Goal: Transaction & Acquisition: Purchase product/service

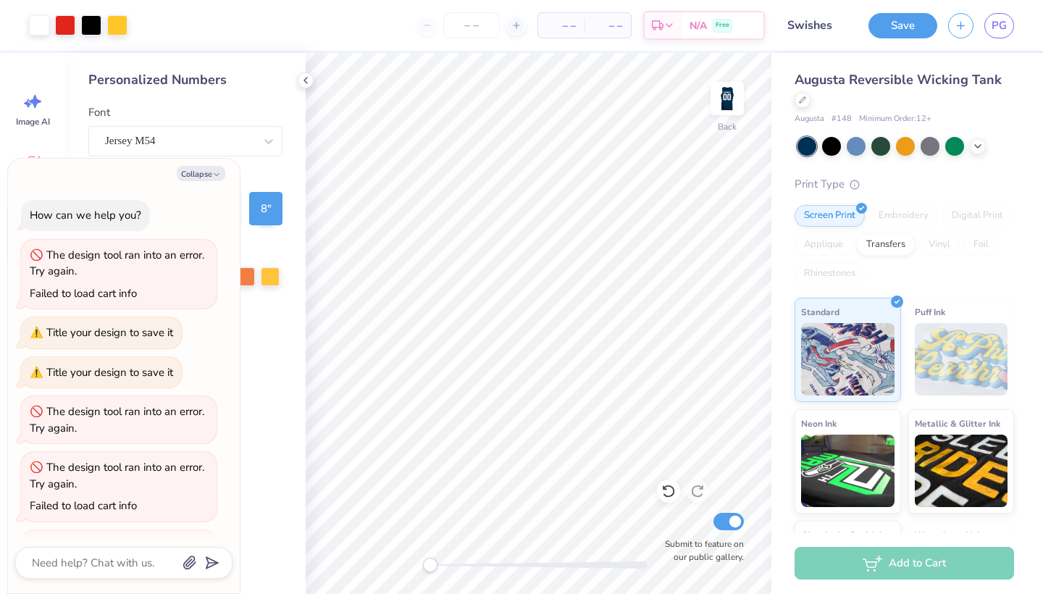
scroll to position [137, 0]
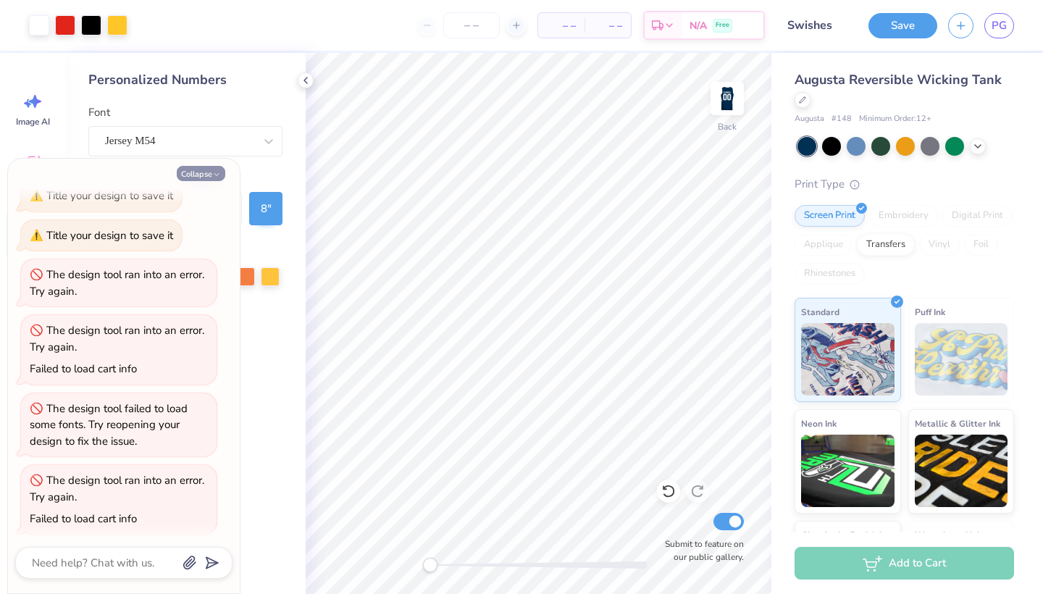
click at [205, 178] on button "Collapse" at bounding box center [201, 173] width 49 height 15
type textarea "x"
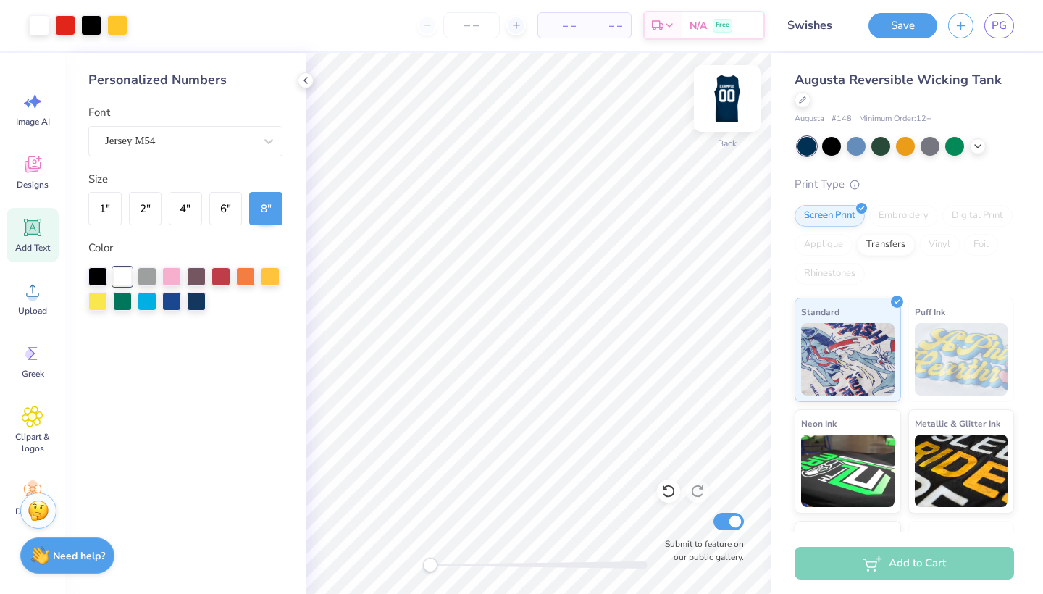
click at [735, 95] on img at bounding box center [727, 99] width 58 height 58
click at [740, 101] on img at bounding box center [727, 99] width 58 height 58
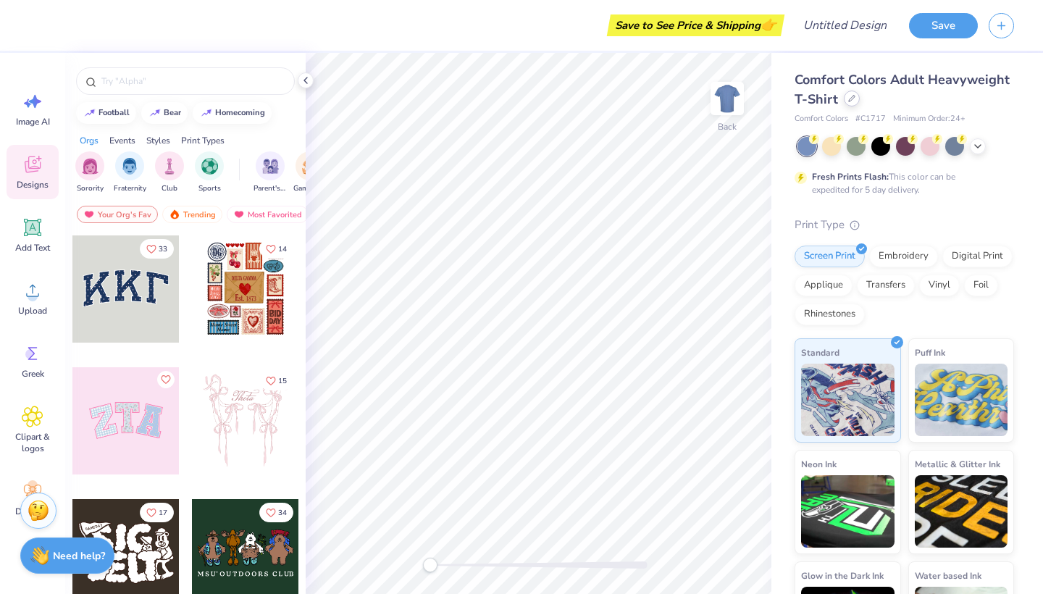
click at [846, 104] on div at bounding box center [852, 99] width 16 height 16
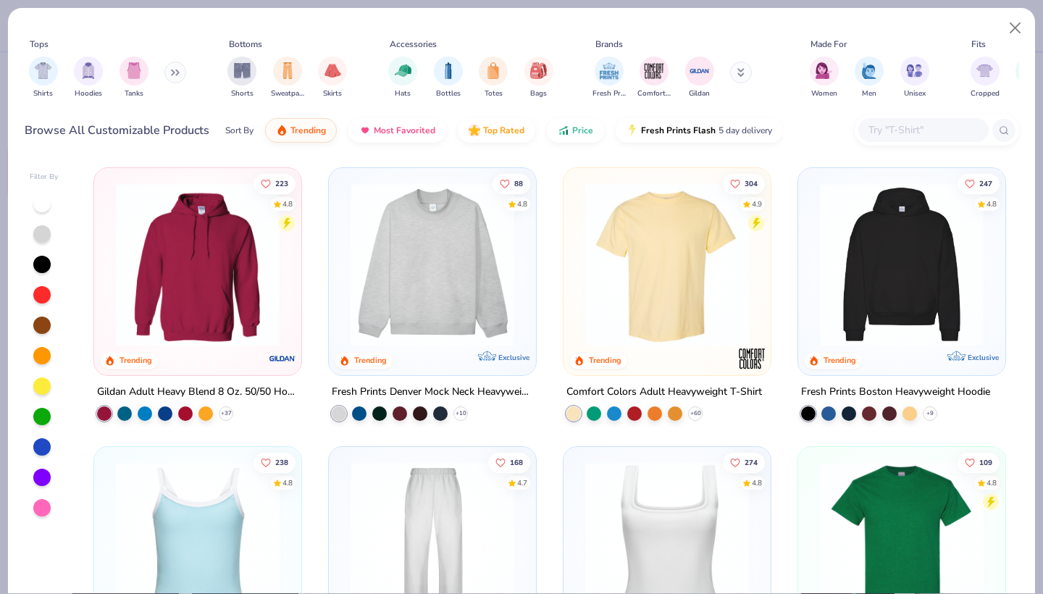
click at [175, 72] on icon at bounding box center [175, 72] width 9 height 7
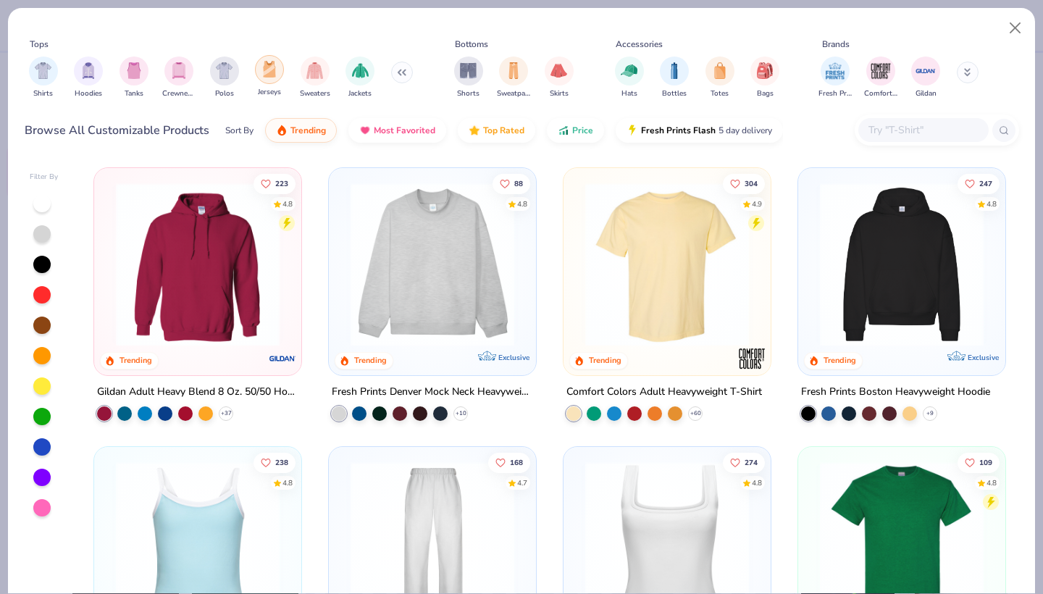
click at [275, 75] on img "filter for Jerseys" at bounding box center [270, 69] width 16 height 17
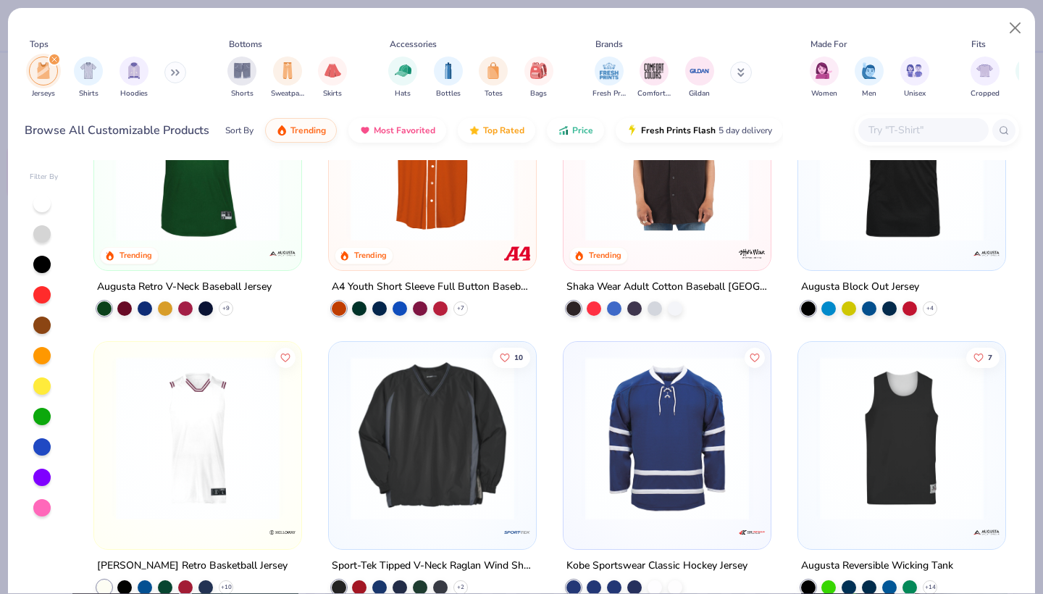
scroll to position [172, 0]
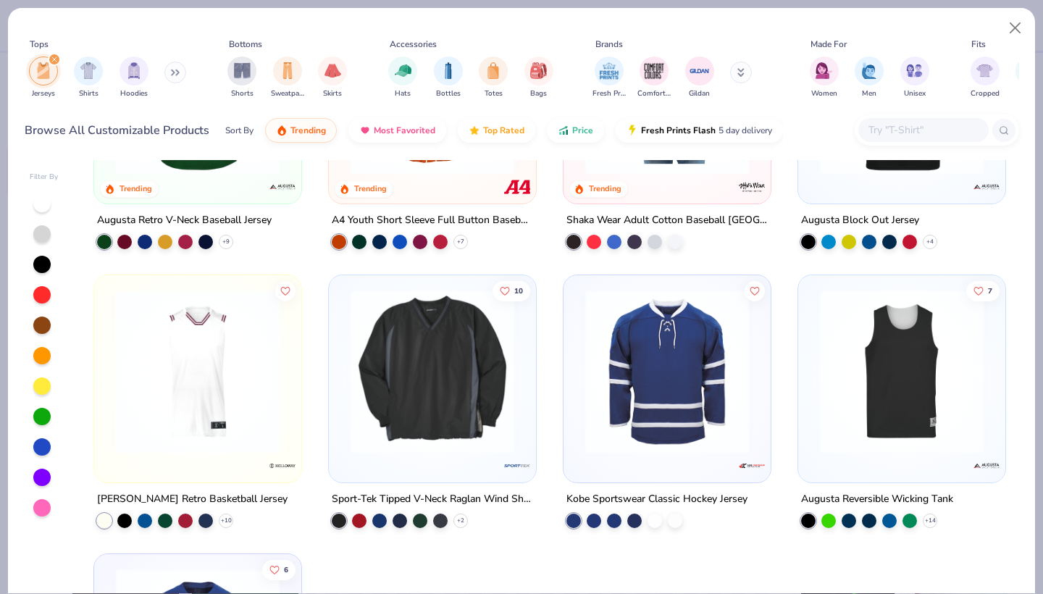
click at [898, 401] on img at bounding box center [902, 372] width 178 height 164
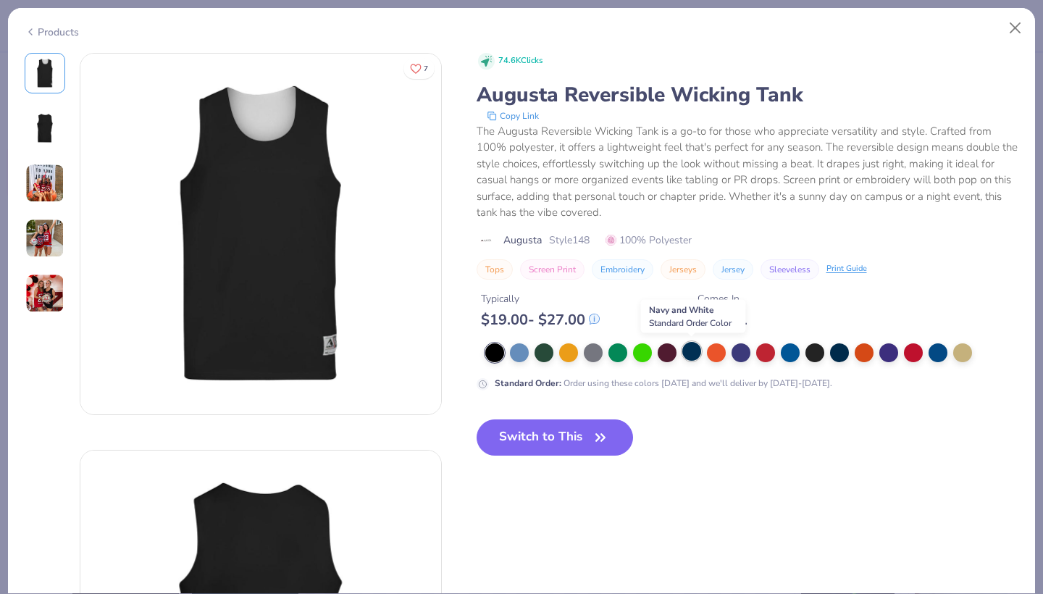
click at [693, 351] on div at bounding box center [691, 351] width 19 height 19
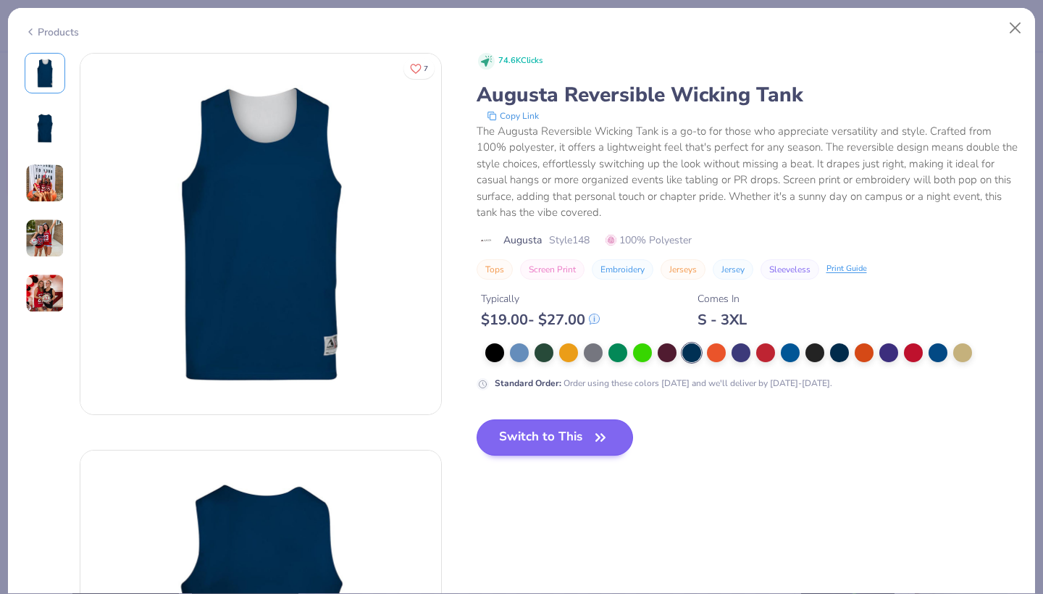
click at [500, 438] on button "Switch to This" at bounding box center [555, 437] width 157 height 36
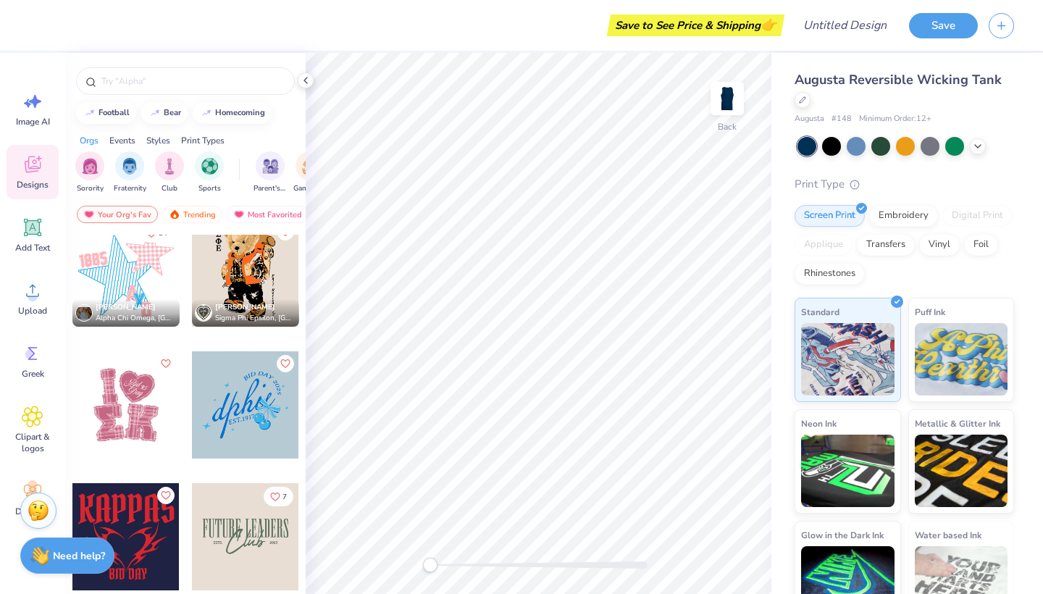
scroll to position [3448, 0]
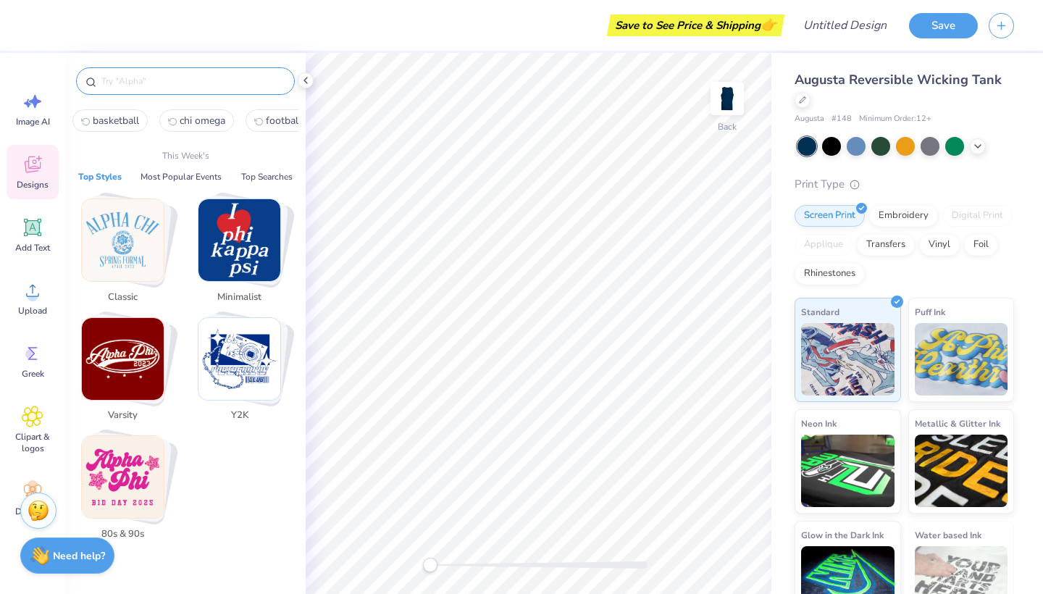
click at [188, 80] on input "text" at bounding box center [192, 81] width 185 height 14
click at [157, 76] on input "text" at bounding box center [192, 81] width 185 height 14
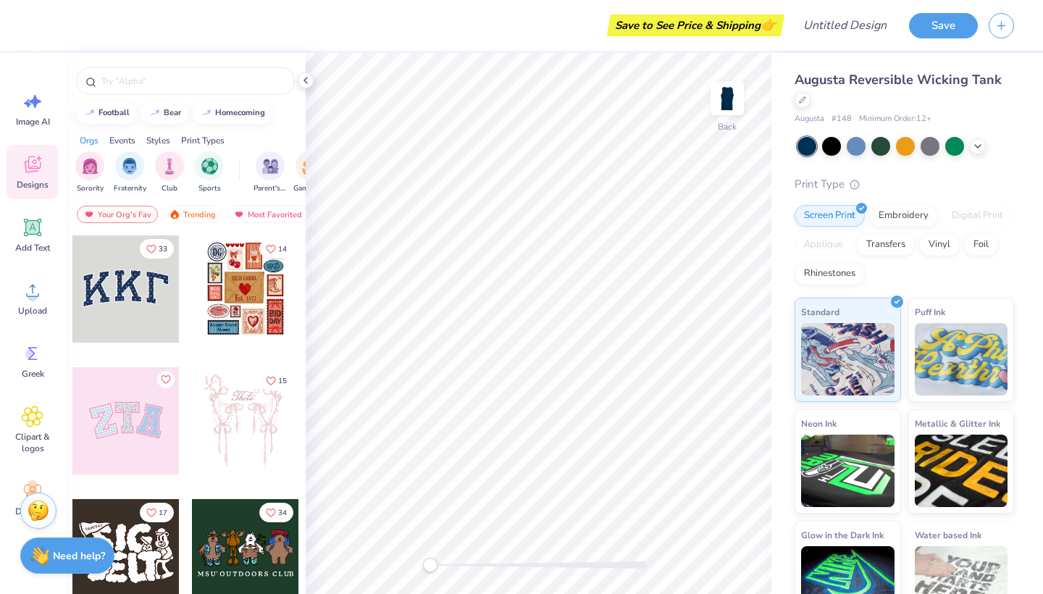
click at [202, 64] on div at bounding box center [185, 77] width 241 height 49
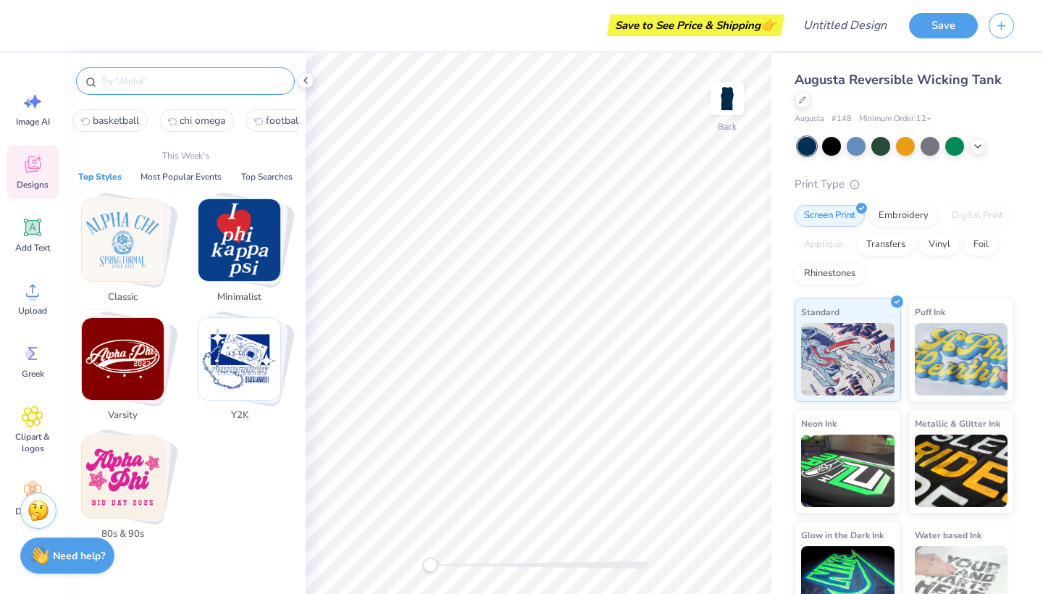
click at [202, 78] on input "text" at bounding box center [192, 81] width 185 height 14
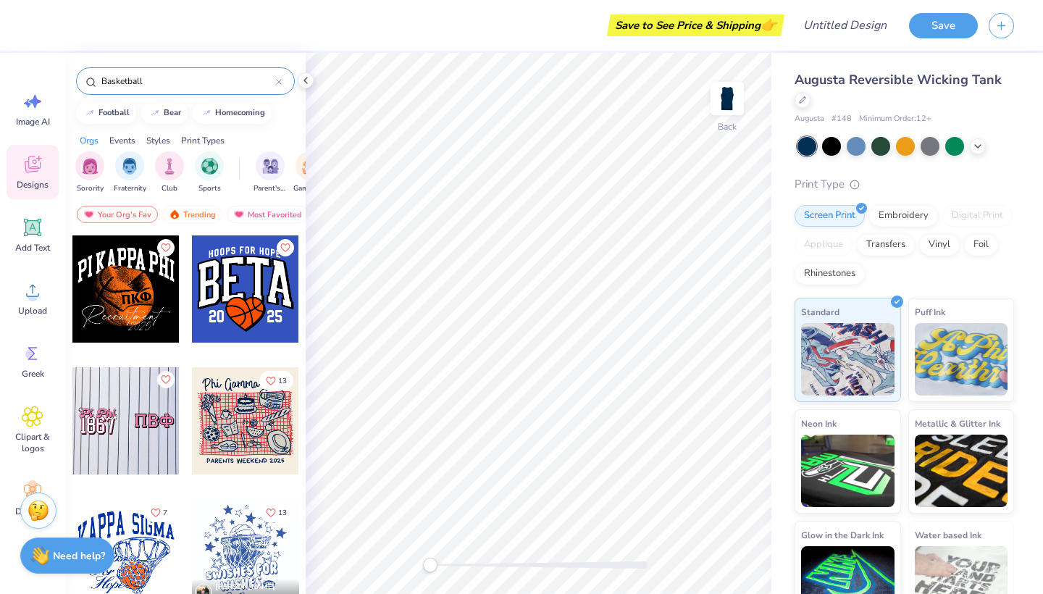
type input "Basketball"
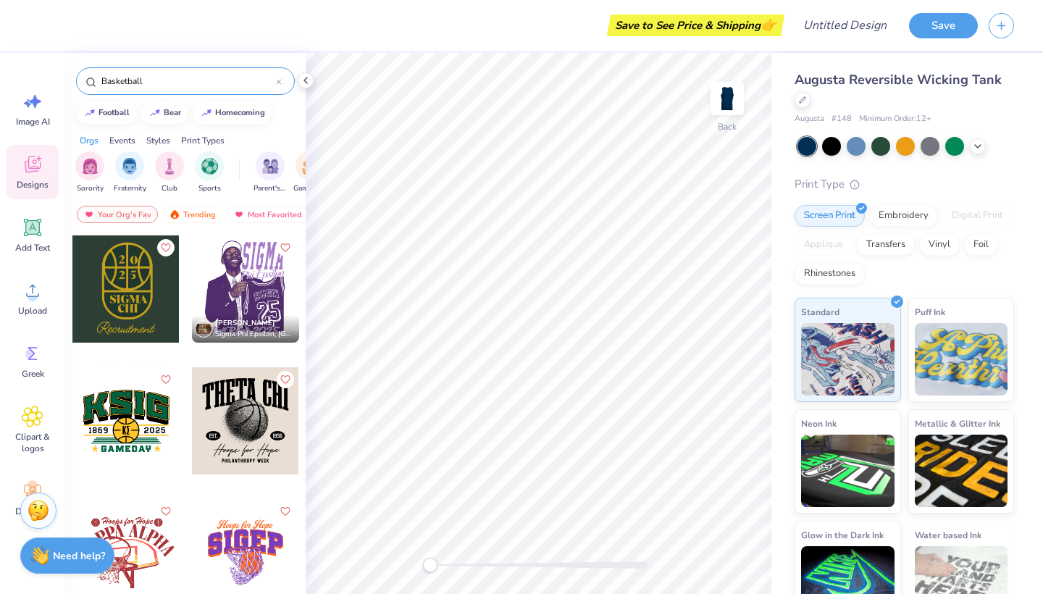
scroll to position [1190, 0]
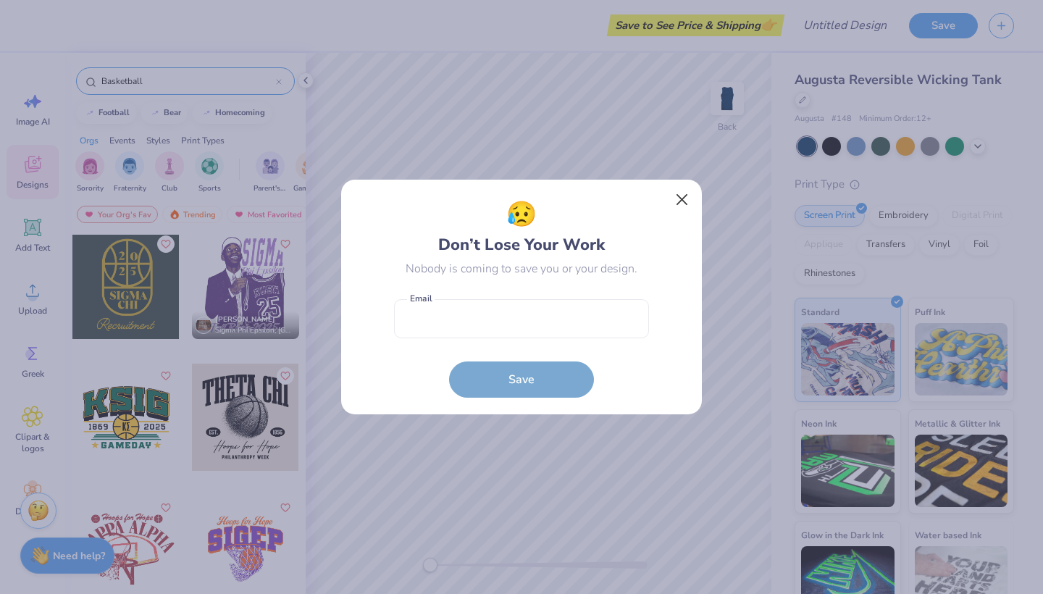
click at [687, 200] on button "Close" at bounding box center [683, 200] width 28 height 28
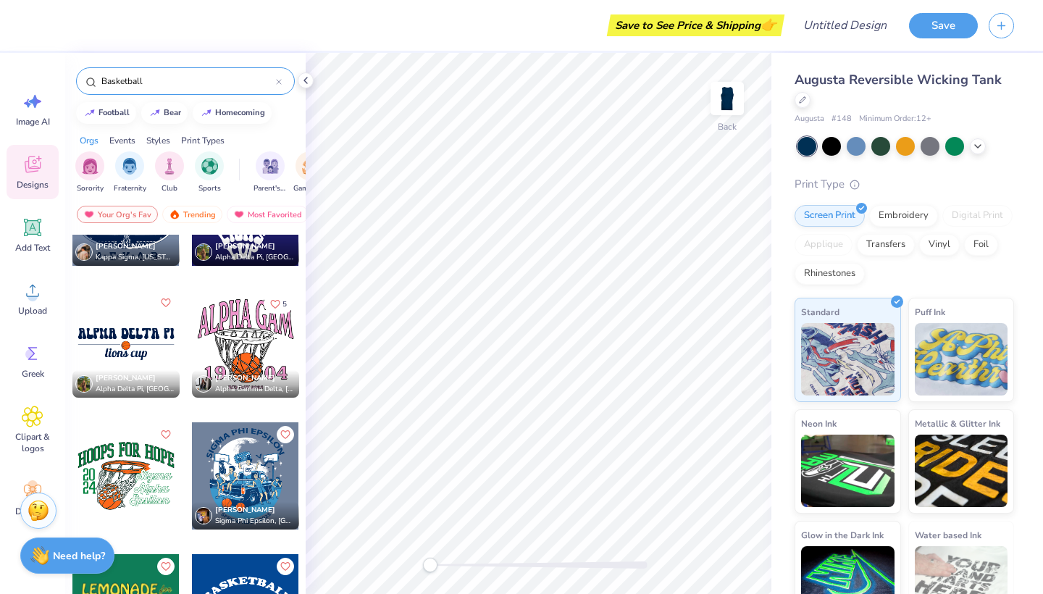
scroll to position [4150, 0]
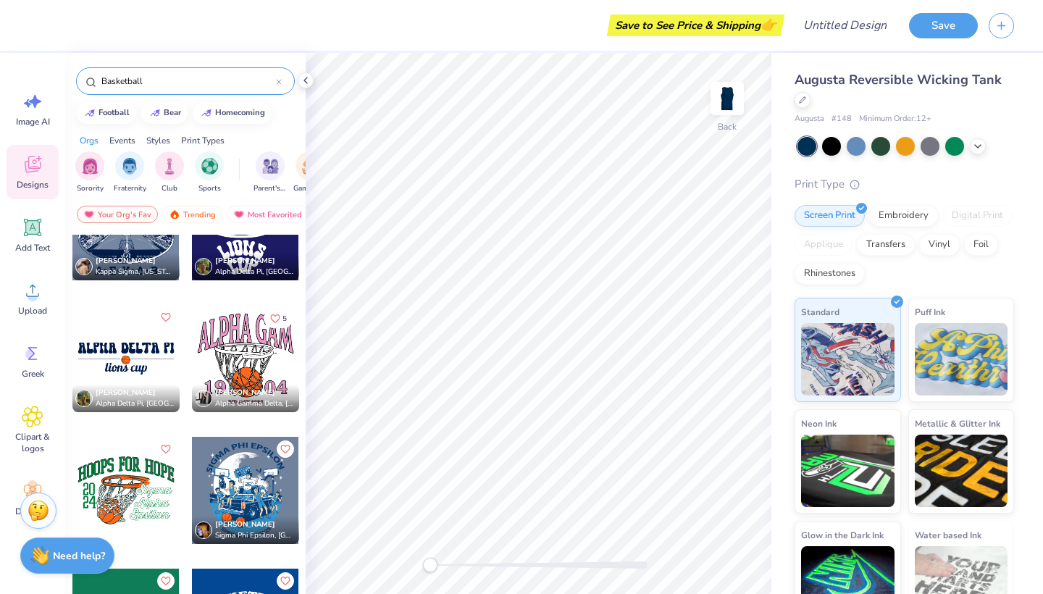
click at [269, 365] on div at bounding box center [245, 358] width 107 height 107
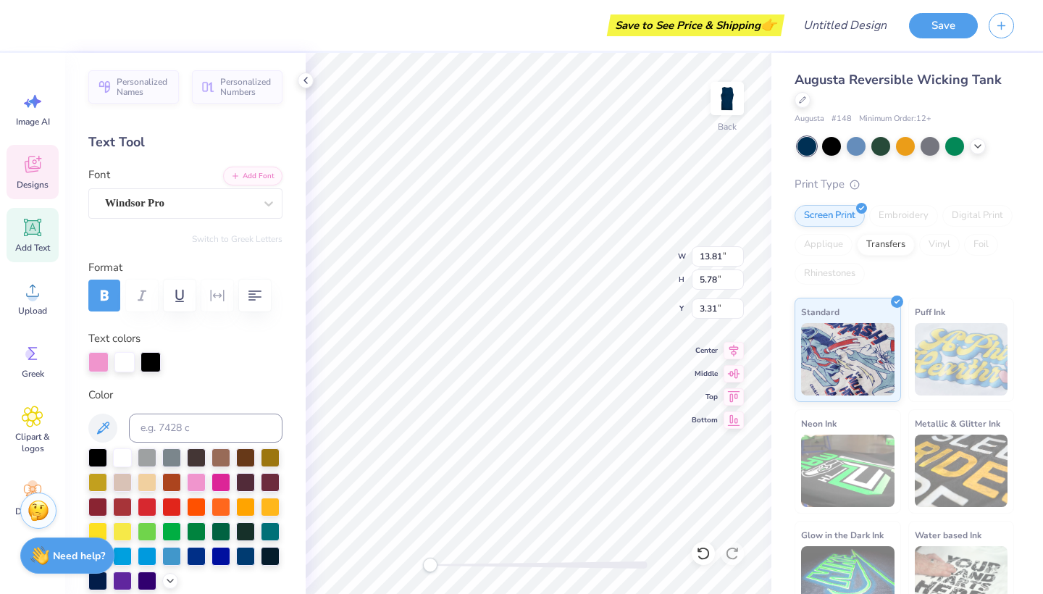
scroll to position [0, 0]
type textarea "A"
type textarea "SWISHES FOR WISHES"
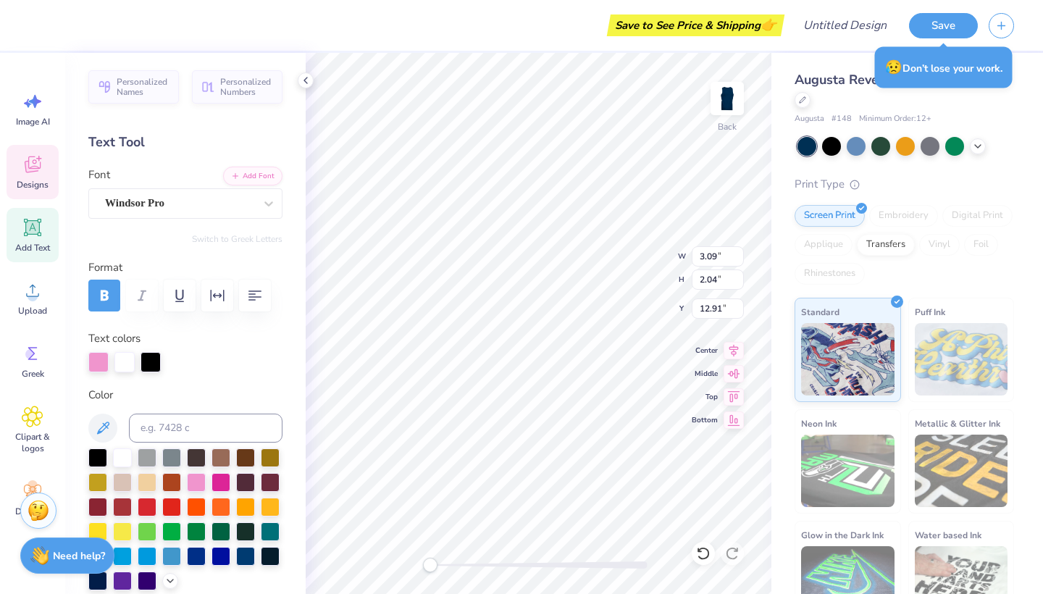
type textarea "1"
type textarea "20"
type textarea "0"
type textarea "25"
type input "4.99"
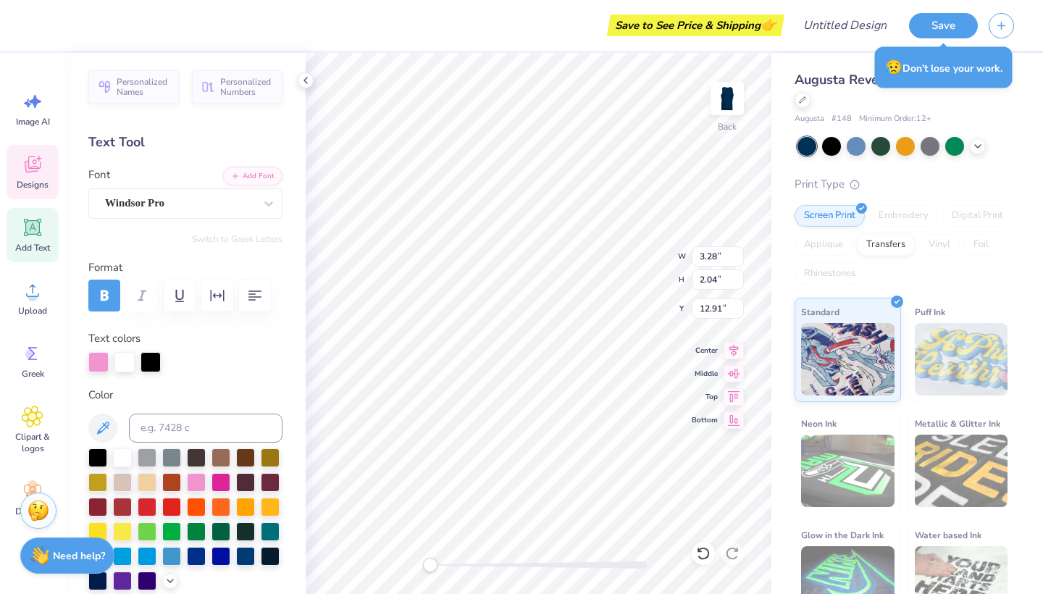
type input "0.54"
type input "15.75"
type textarea "B"
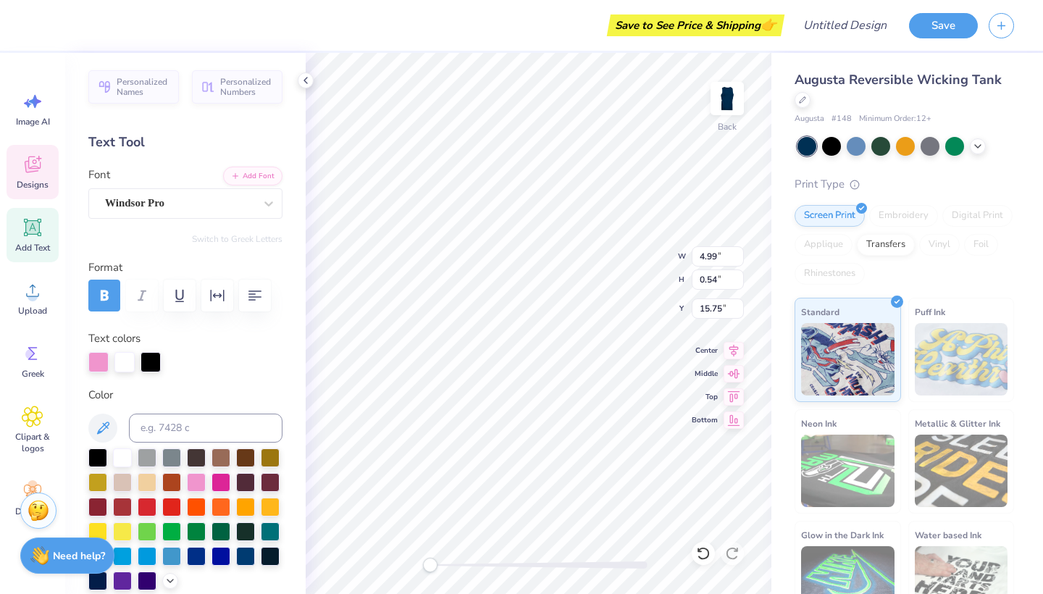
type textarea "WISH WEEK"
click at [125, 356] on div at bounding box center [124, 361] width 20 height 20
click at [128, 361] on div at bounding box center [124, 362] width 20 height 20
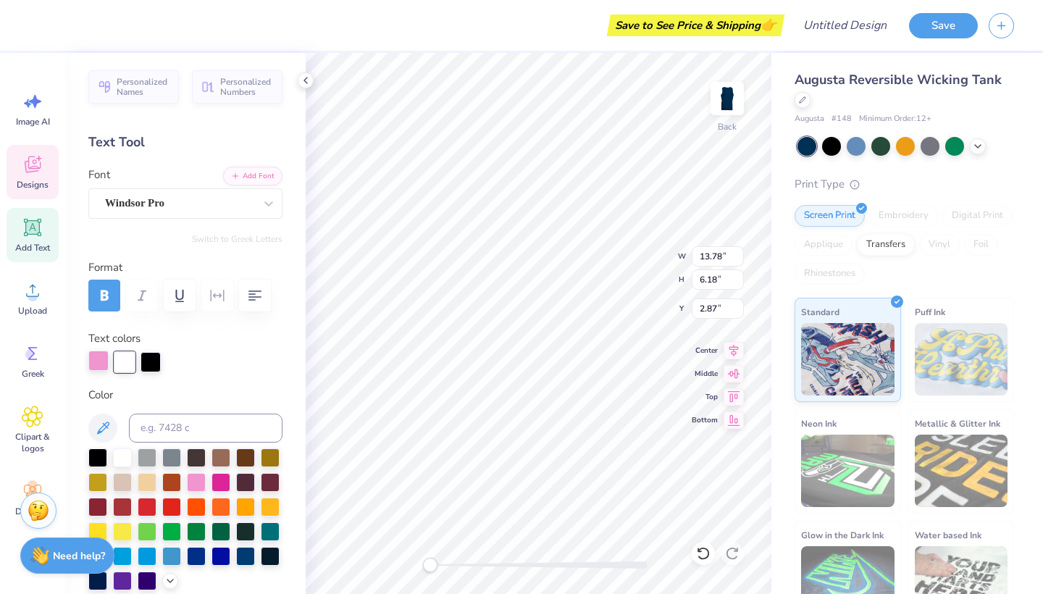
click at [93, 364] on div at bounding box center [98, 361] width 20 height 20
click at [100, 359] on div at bounding box center [98, 362] width 20 height 20
click at [125, 466] on div at bounding box center [122, 456] width 19 height 19
click at [119, 361] on div at bounding box center [124, 361] width 20 height 20
click at [125, 458] on div at bounding box center [122, 456] width 19 height 19
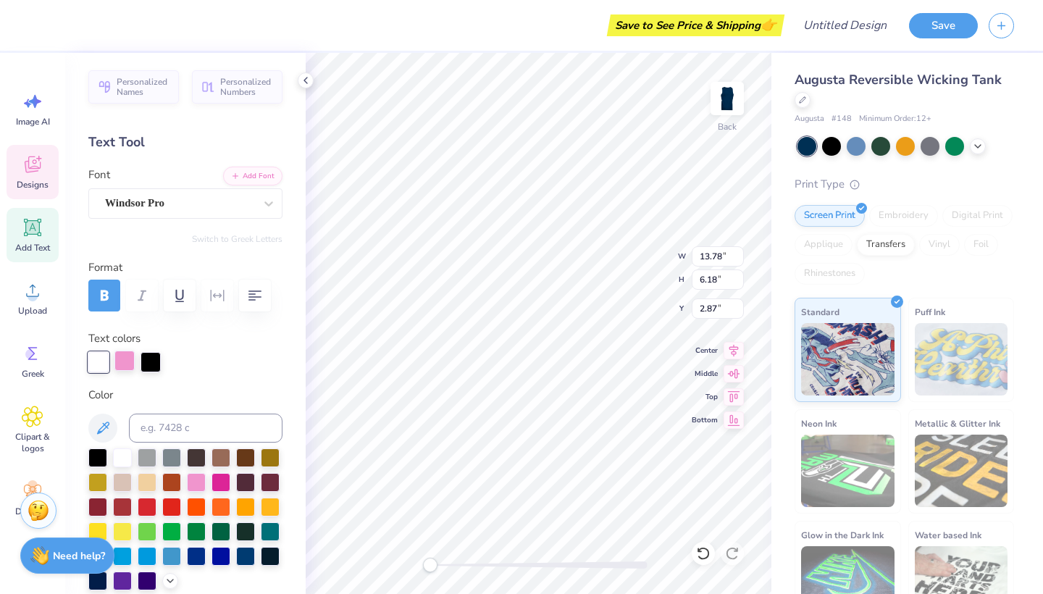
click at [132, 366] on div at bounding box center [124, 361] width 20 height 20
click at [132, 366] on div at bounding box center [124, 362] width 20 height 20
click at [141, 366] on div at bounding box center [151, 361] width 20 height 20
click at [111, 362] on div at bounding box center [185, 362] width 194 height 20
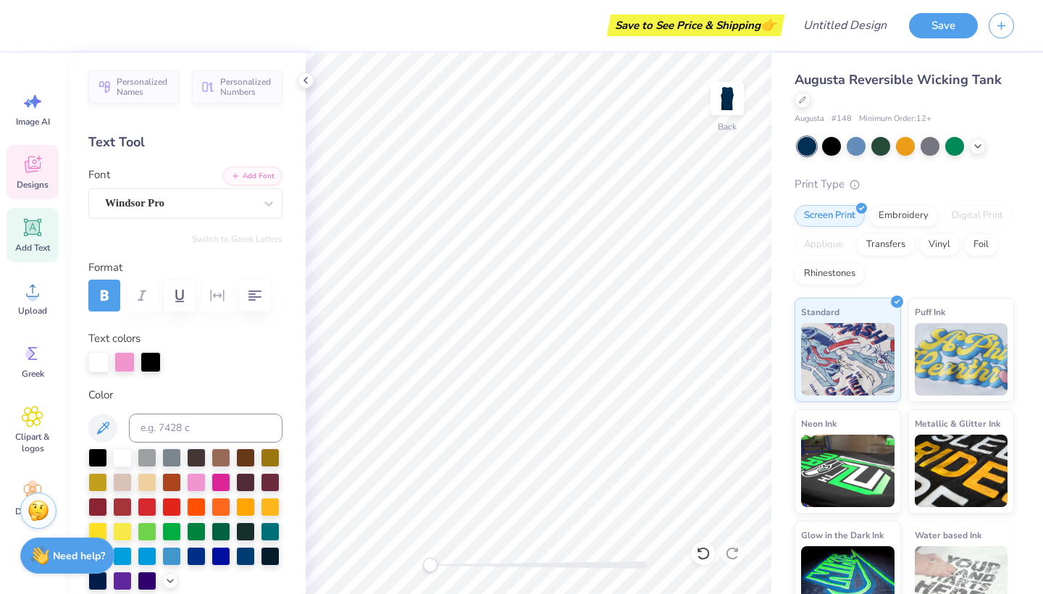
click at [17, 170] on div "Designs" at bounding box center [33, 172] width 52 height 54
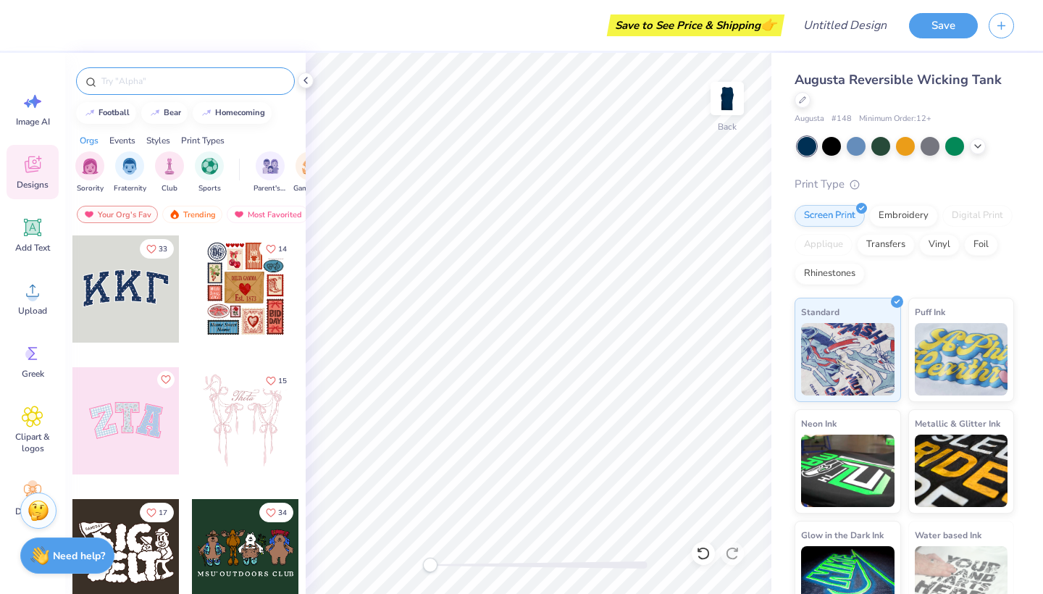
click at [172, 88] on input "text" at bounding box center [192, 81] width 185 height 14
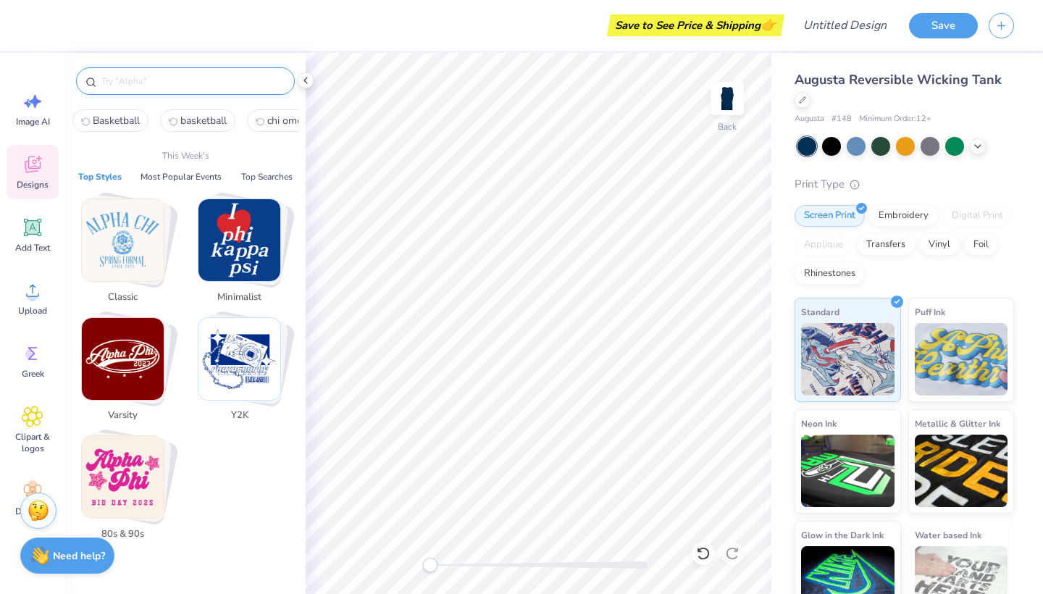
click at [159, 77] on input "text" at bounding box center [192, 81] width 185 height 14
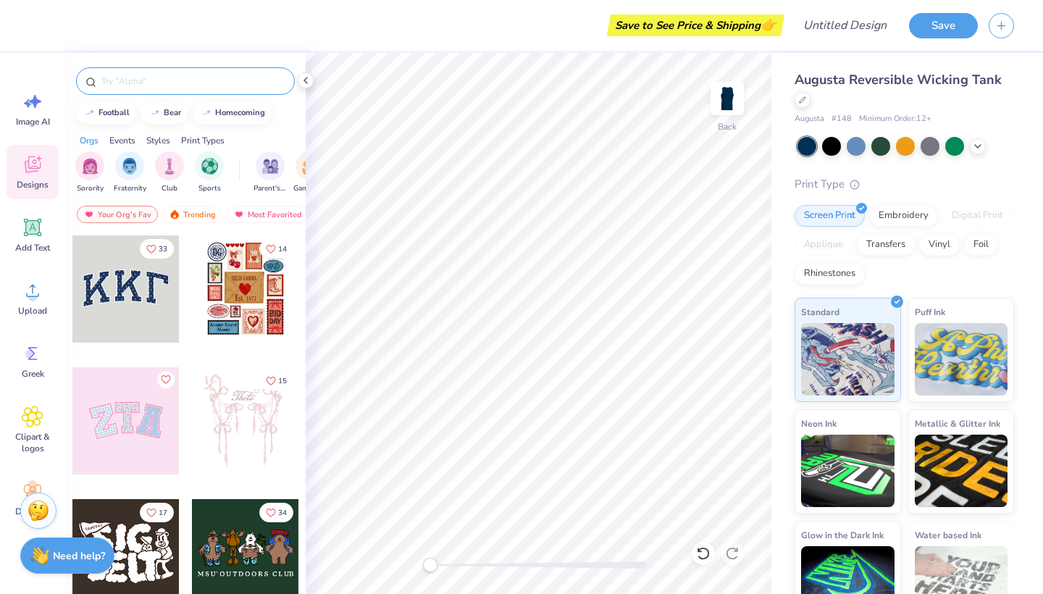
click at [125, 88] on div at bounding box center [185, 81] width 219 height 28
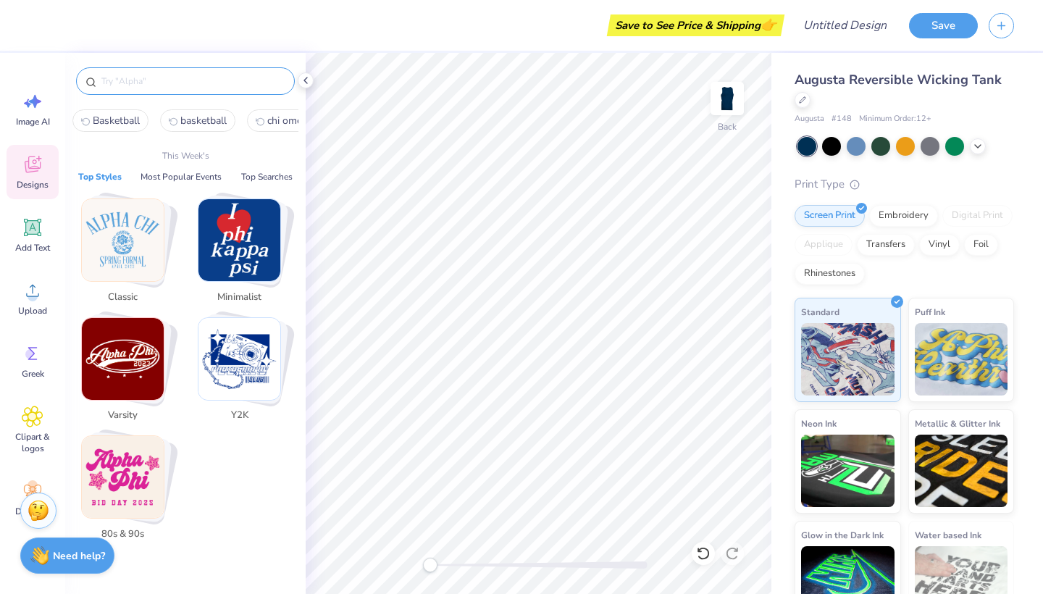
click at [124, 83] on input "text" at bounding box center [192, 81] width 185 height 14
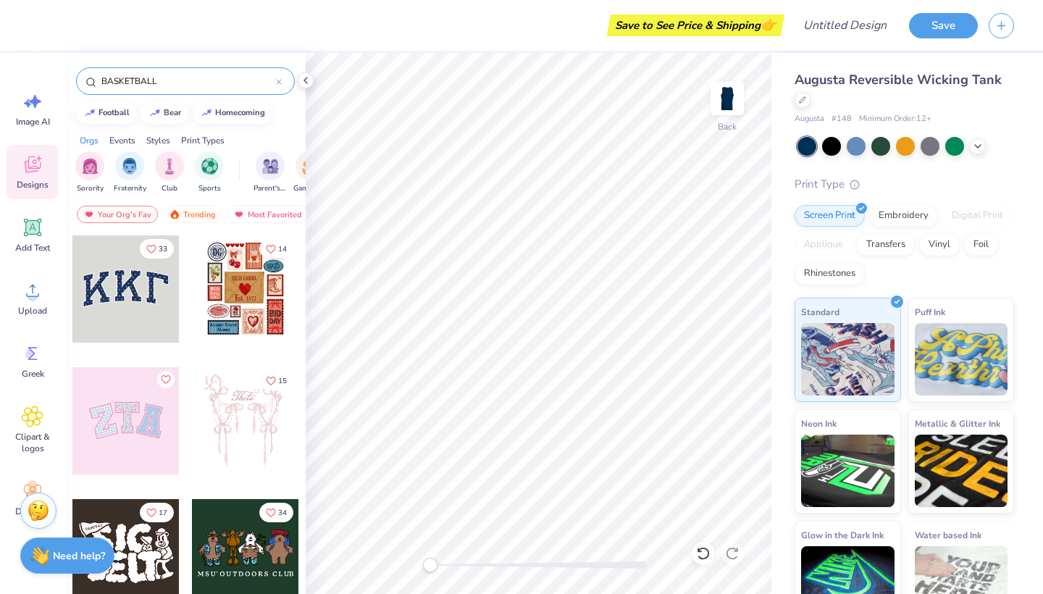
type input "BASKETBALL"
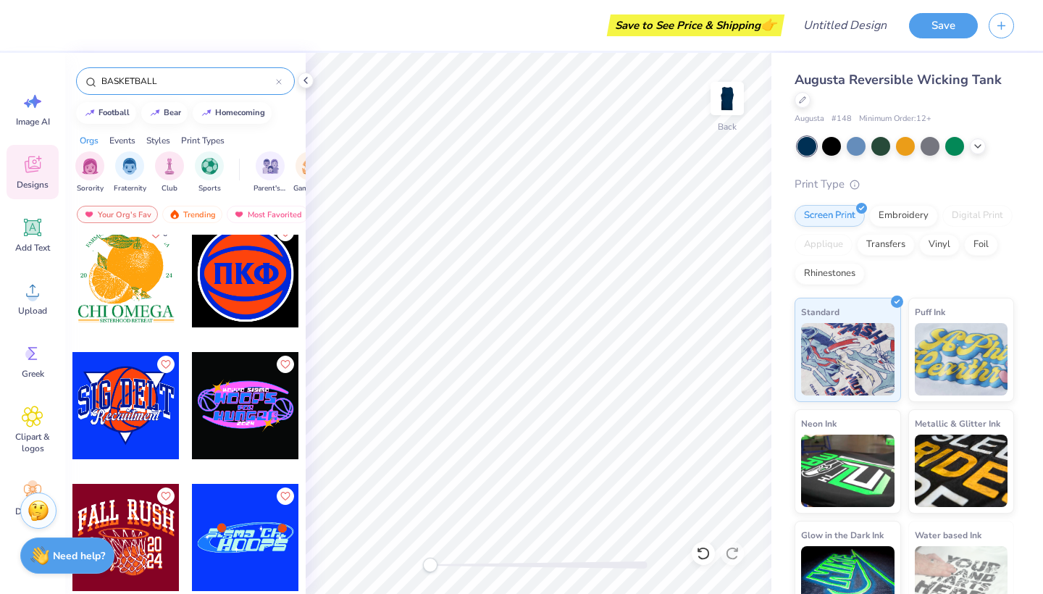
scroll to position [7138, 0]
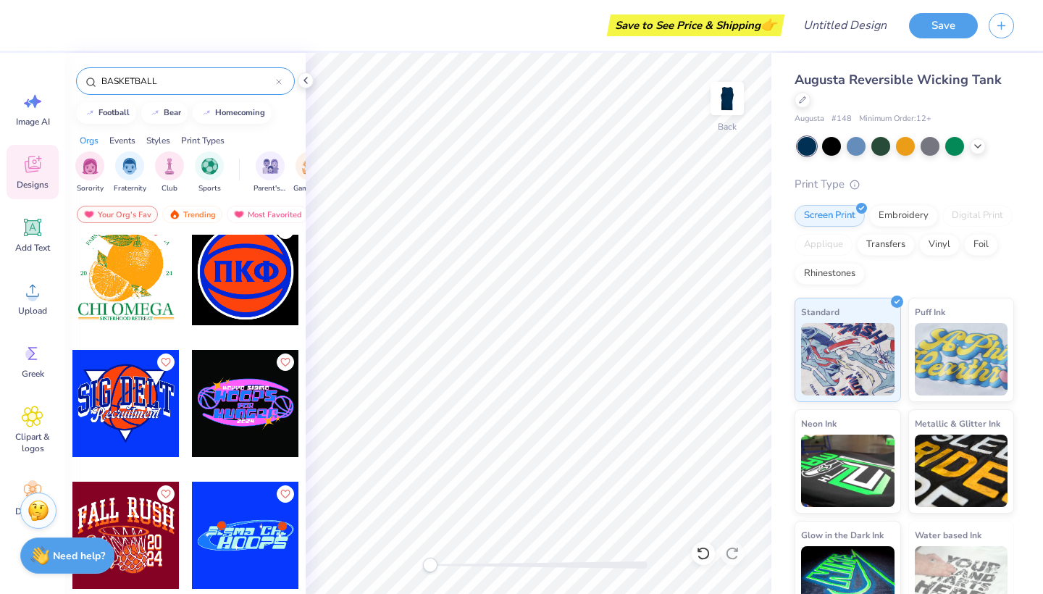
click at [284, 81] on div "BASKETBALL" at bounding box center [185, 81] width 219 height 28
click at [280, 83] on icon at bounding box center [279, 82] width 4 height 4
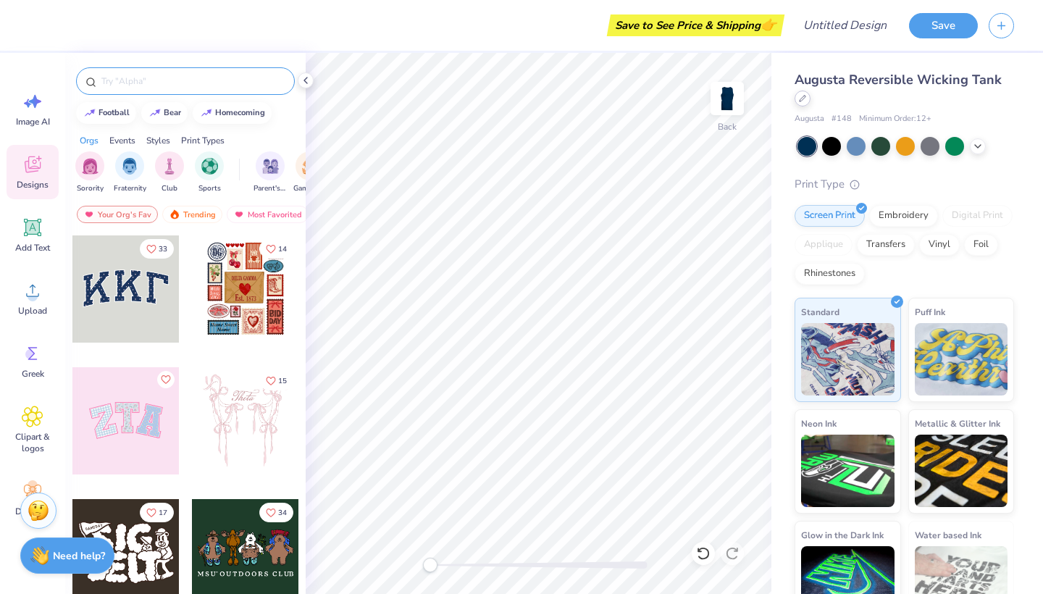
click at [801, 101] on icon at bounding box center [803, 99] width 6 height 6
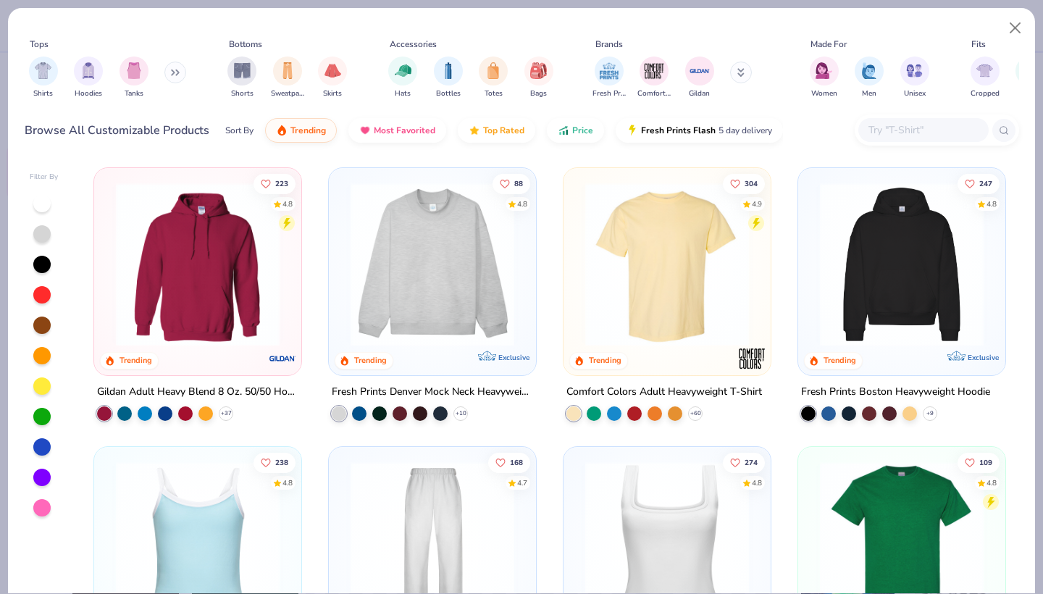
click at [174, 75] on icon at bounding box center [173, 72] width 2 height 5
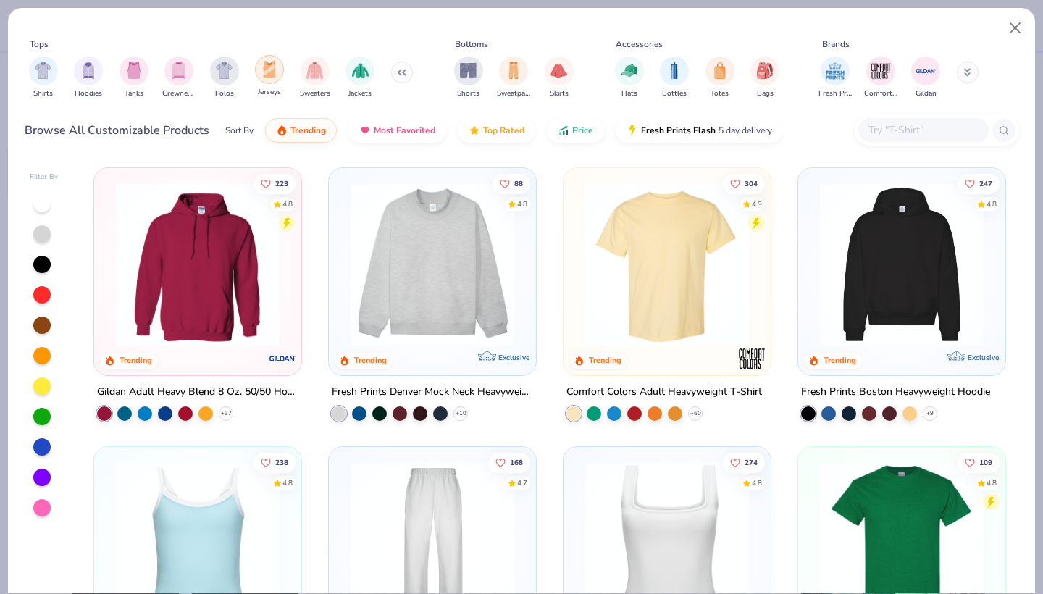
click at [277, 80] on div "filter for Jerseys" at bounding box center [269, 69] width 29 height 29
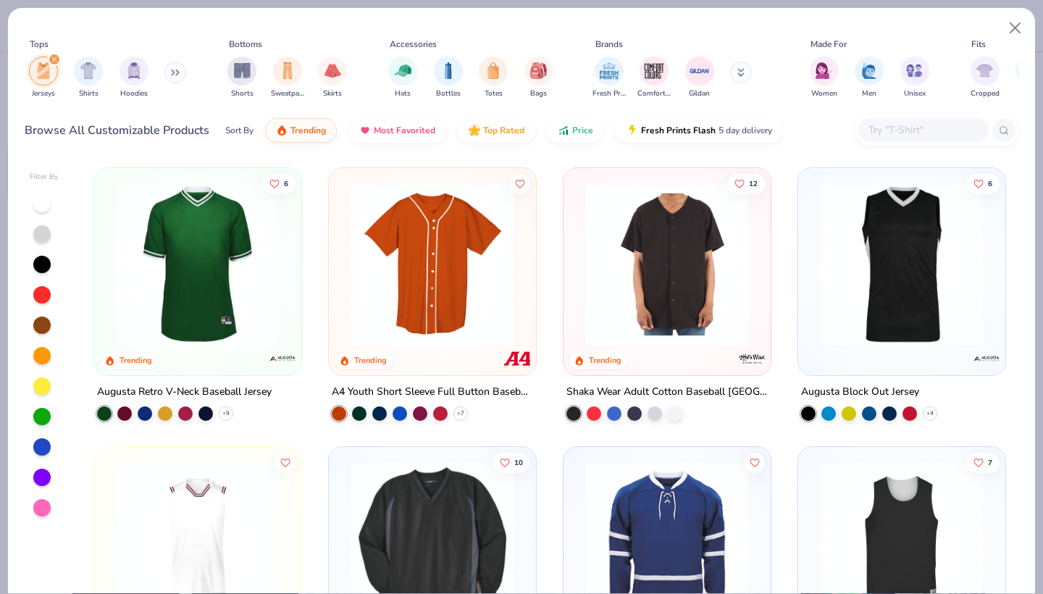
click at [901, 277] on div "6 Trending Augusta Retro V-Neck Baseball Jersey + 9 Trending A4 Youth Short Sle…" at bounding box center [549, 376] width 939 height 433
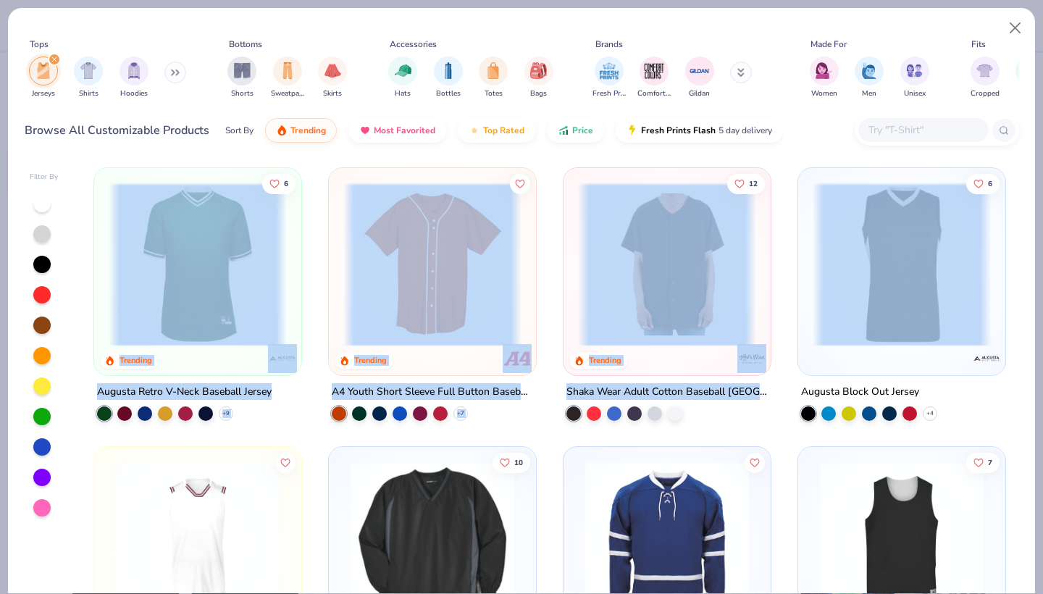
click at [901, 277] on img at bounding box center [902, 265] width 178 height 164
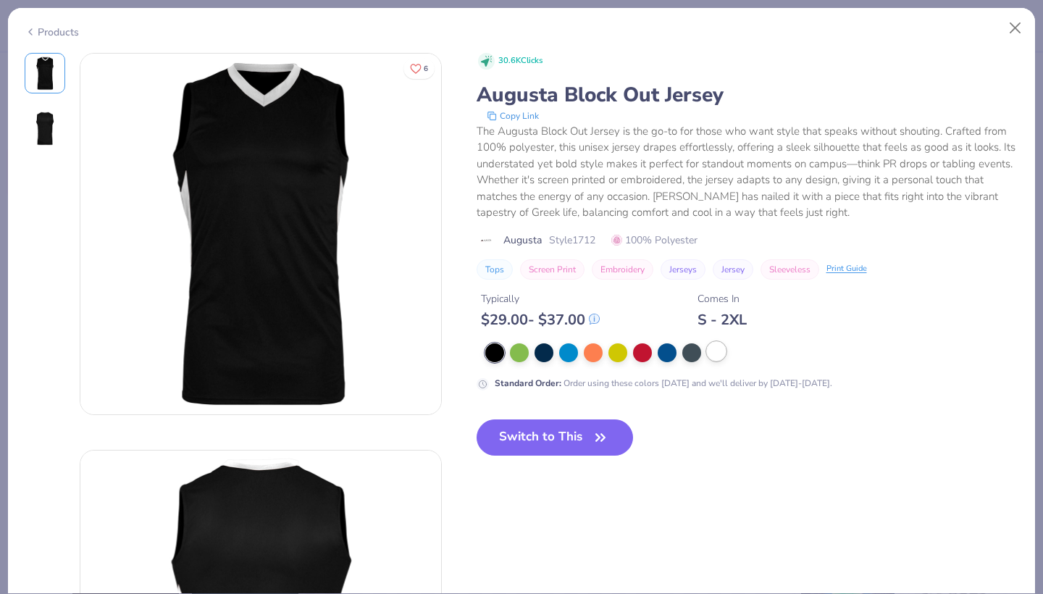
click at [714, 351] on div at bounding box center [716, 351] width 19 height 19
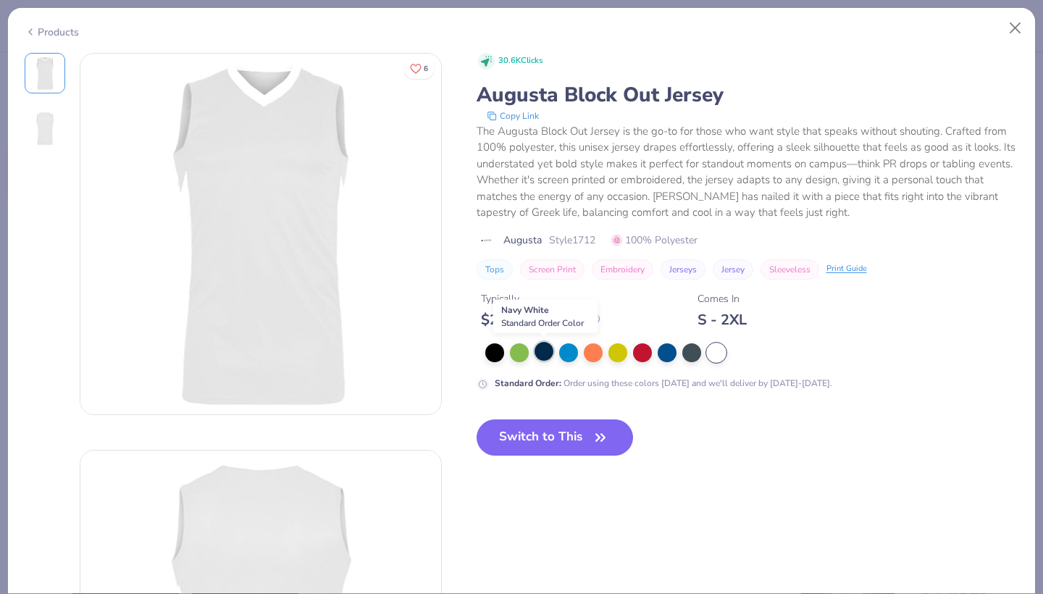
click at [543, 353] on div at bounding box center [544, 351] width 19 height 19
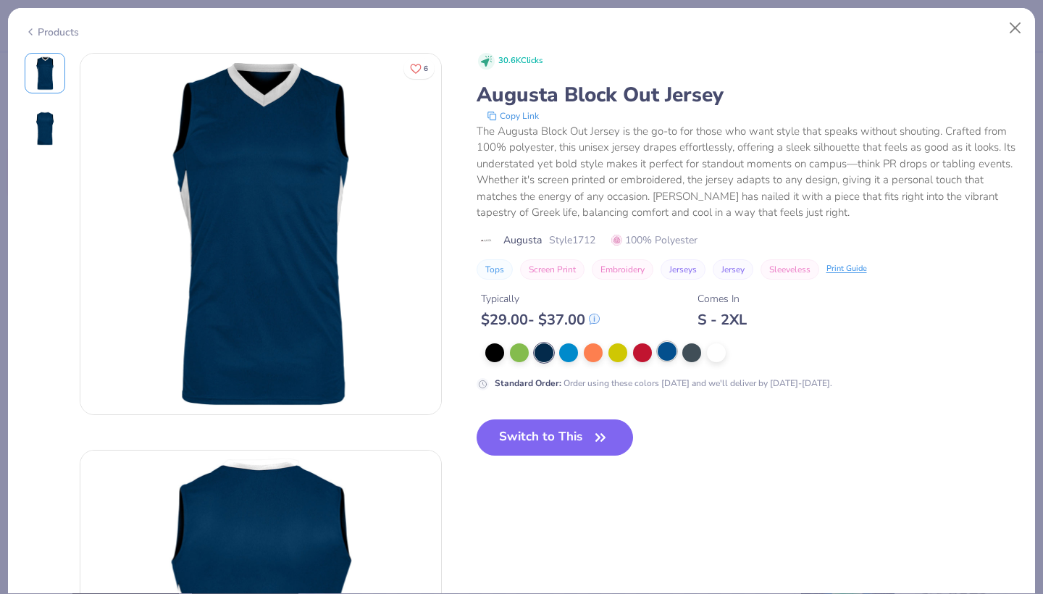
click at [670, 349] on div at bounding box center [667, 351] width 19 height 19
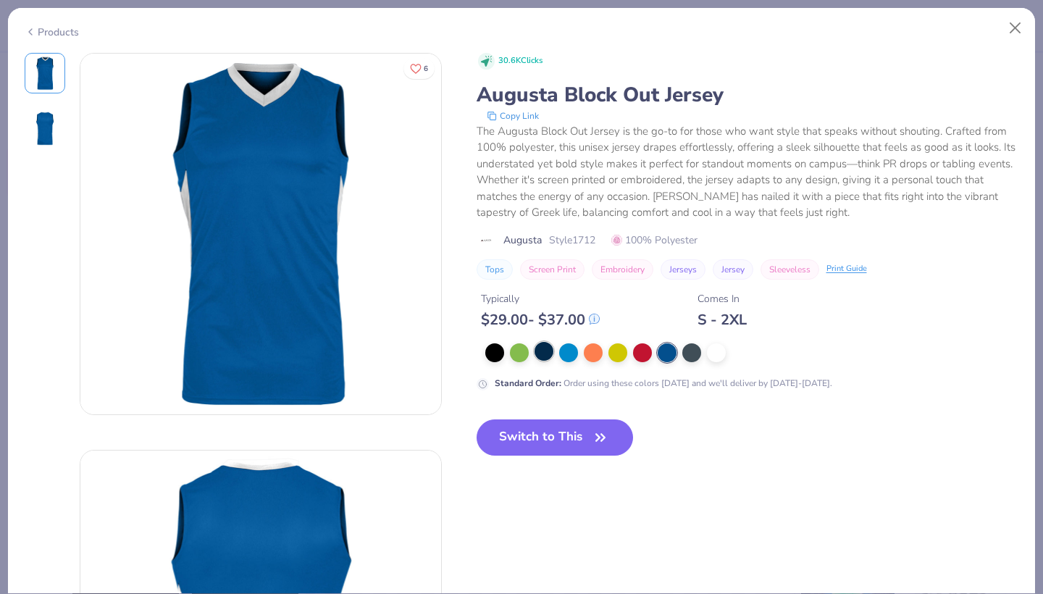
click at [546, 352] on div at bounding box center [544, 351] width 19 height 19
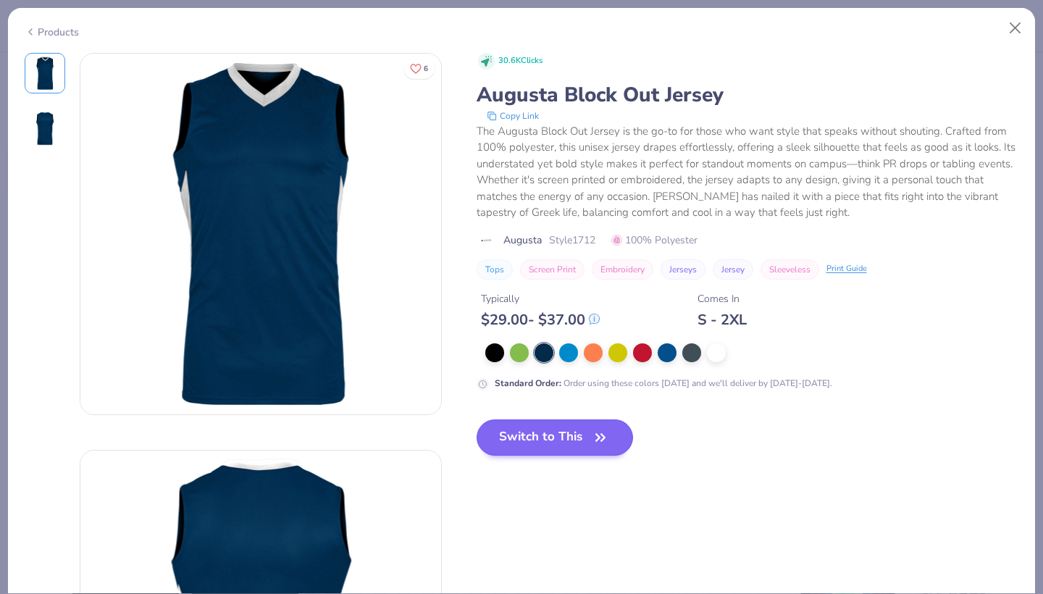
click at [567, 443] on button "Switch to This" at bounding box center [555, 437] width 157 height 36
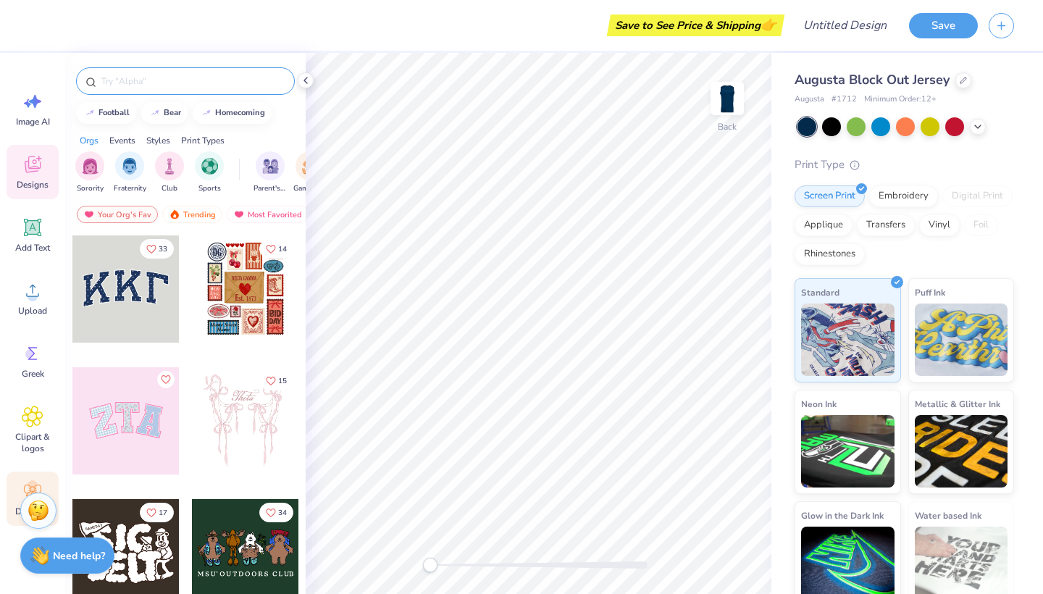
click at [16, 493] on div "Decorate" at bounding box center [33, 499] width 52 height 54
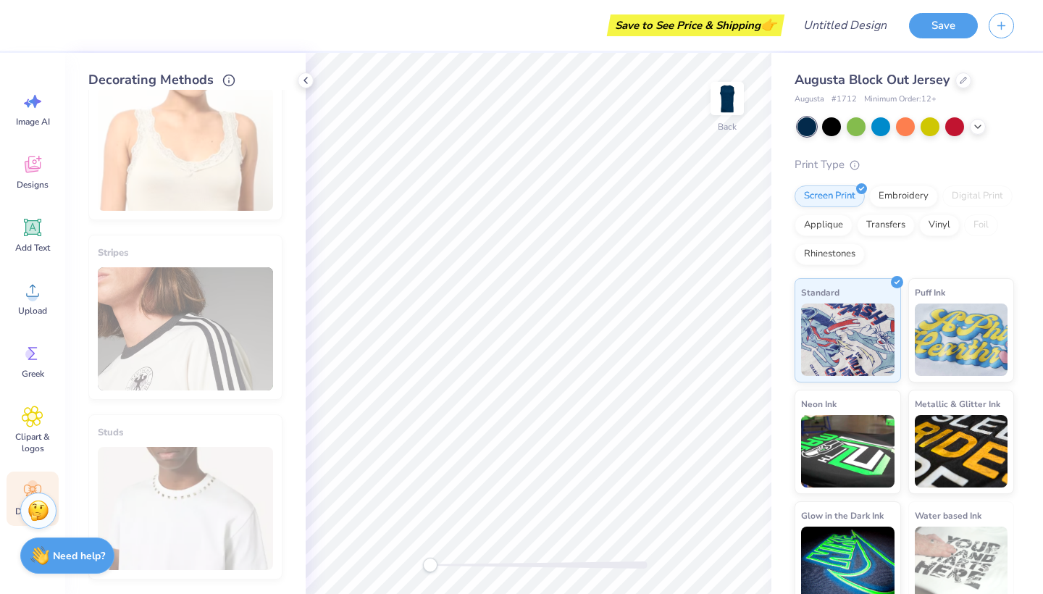
scroll to position [765, 0]
click at [206, 321] on div "Stripes" at bounding box center [185, 317] width 194 height 165
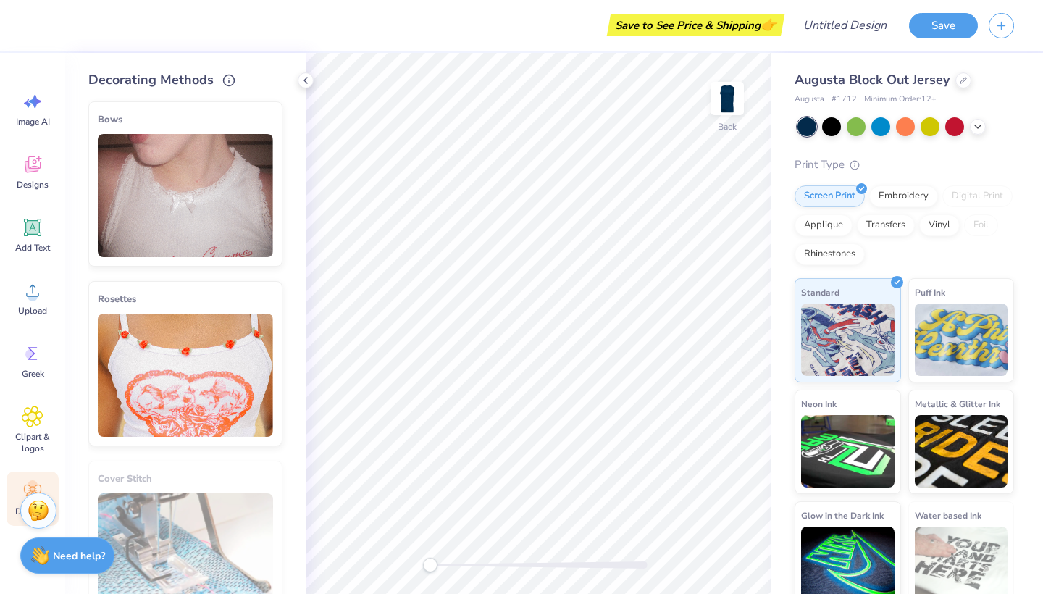
scroll to position [0, 0]
click at [962, 83] on div at bounding box center [964, 79] width 16 height 16
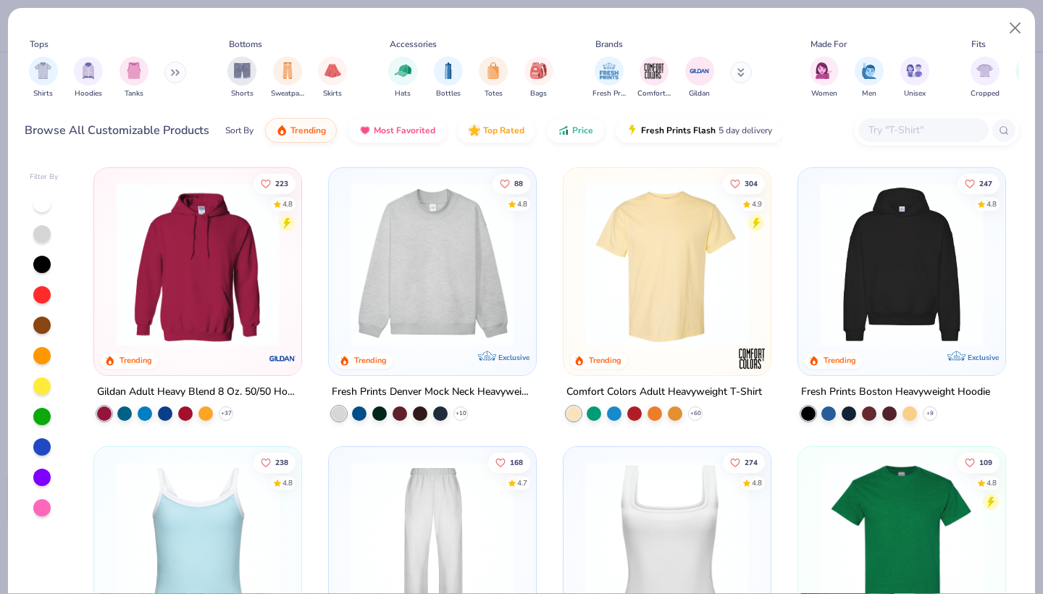
click at [184, 70] on button at bounding box center [175, 73] width 22 height 22
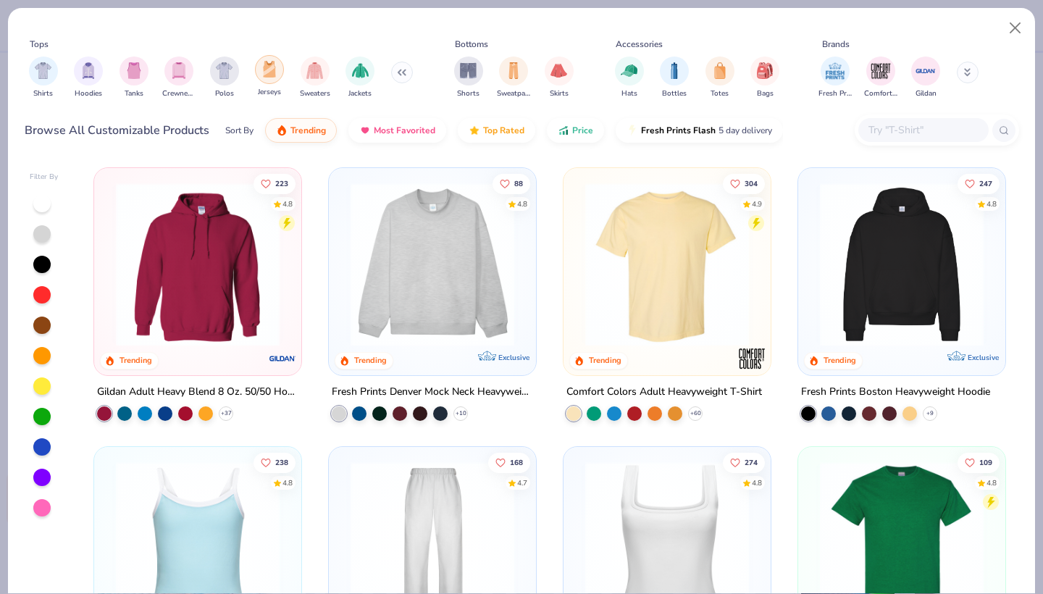
click at [267, 76] on img "filter for Jerseys" at bounding box center [270, 69] width 16 height 17
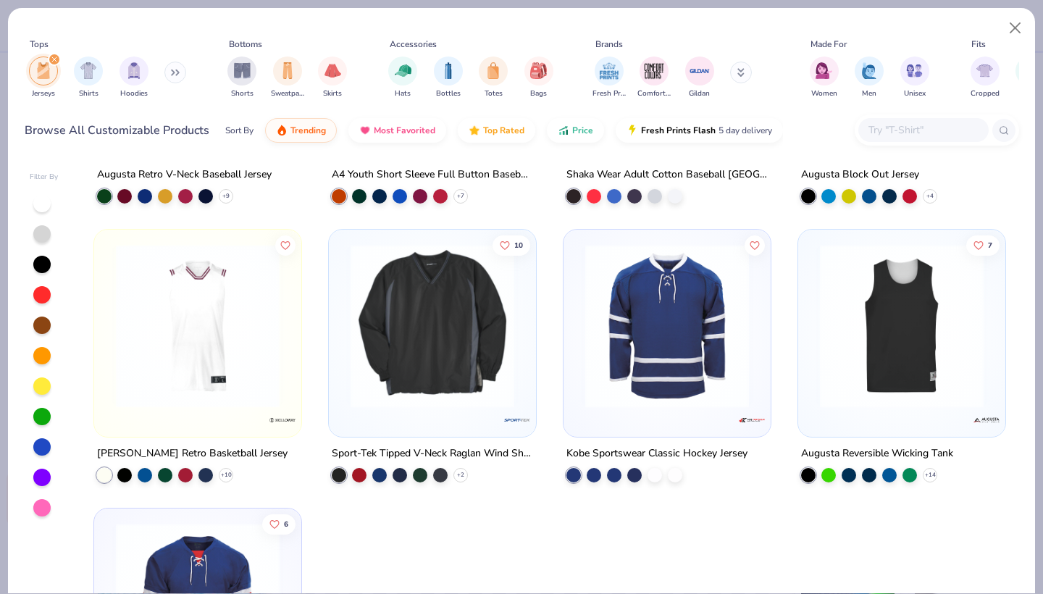
scroll to position [228, 0]
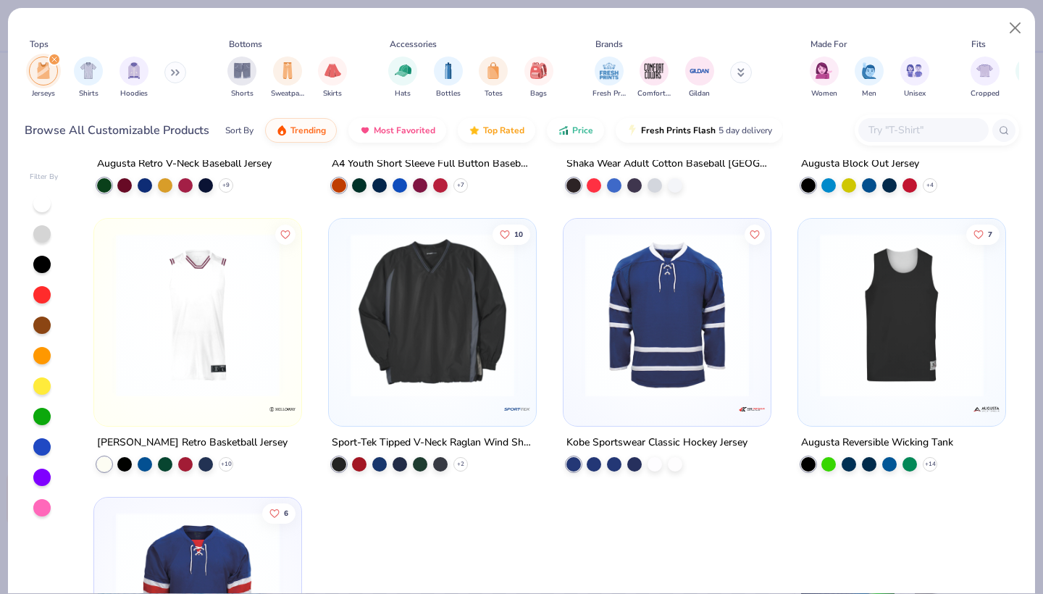
click at [894, 336] on img at bounding box center [902, 315] width 178 height 164
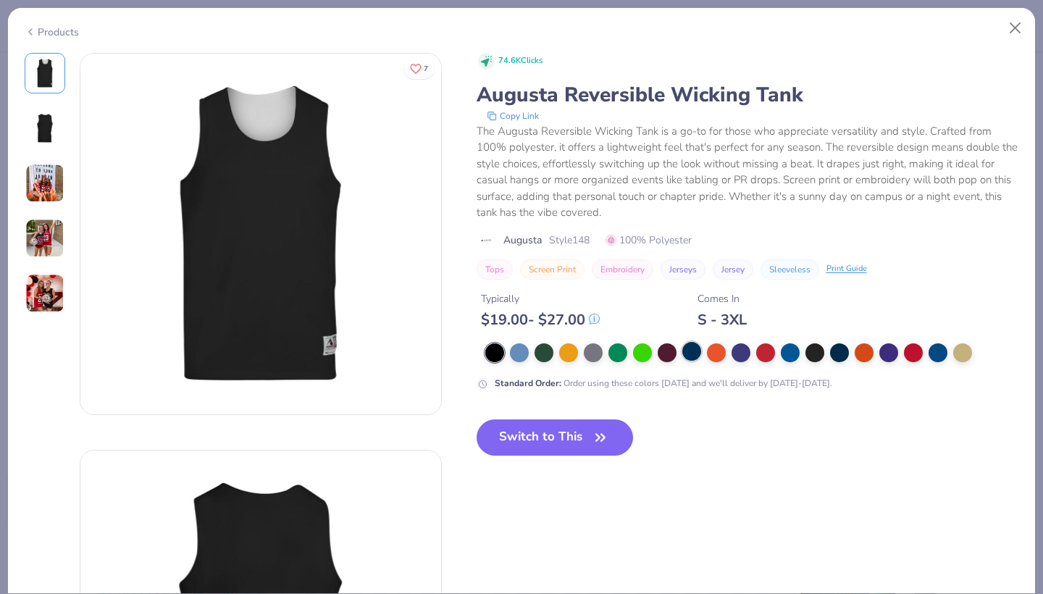
click at [693, 349] on div at bounding box center [691, 351] width 19 height 19
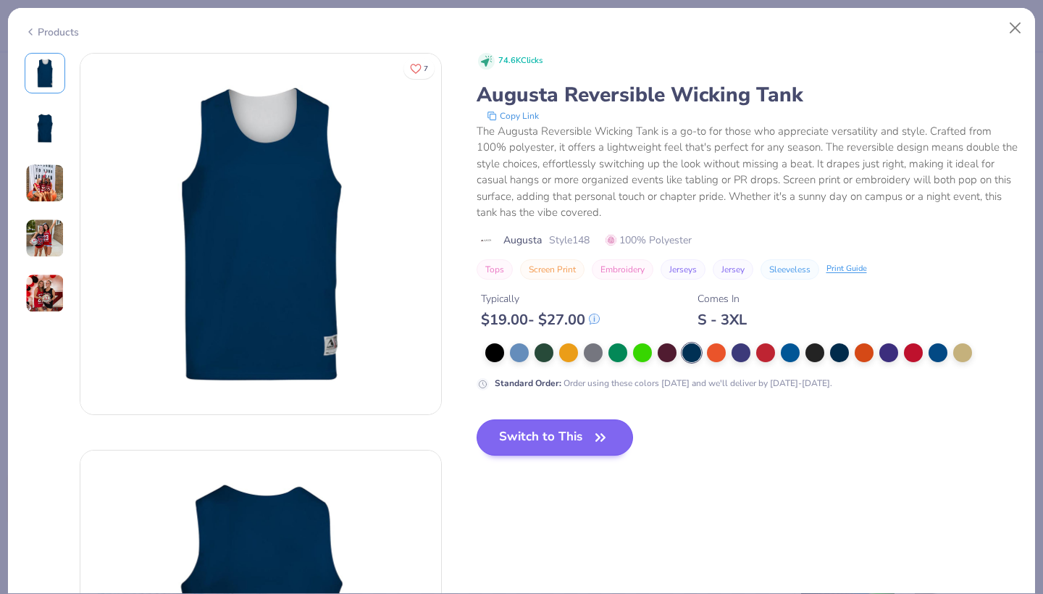
click at [546, 441] on button "Switch to This" at bounding box center [555, 437] width 157 height 36
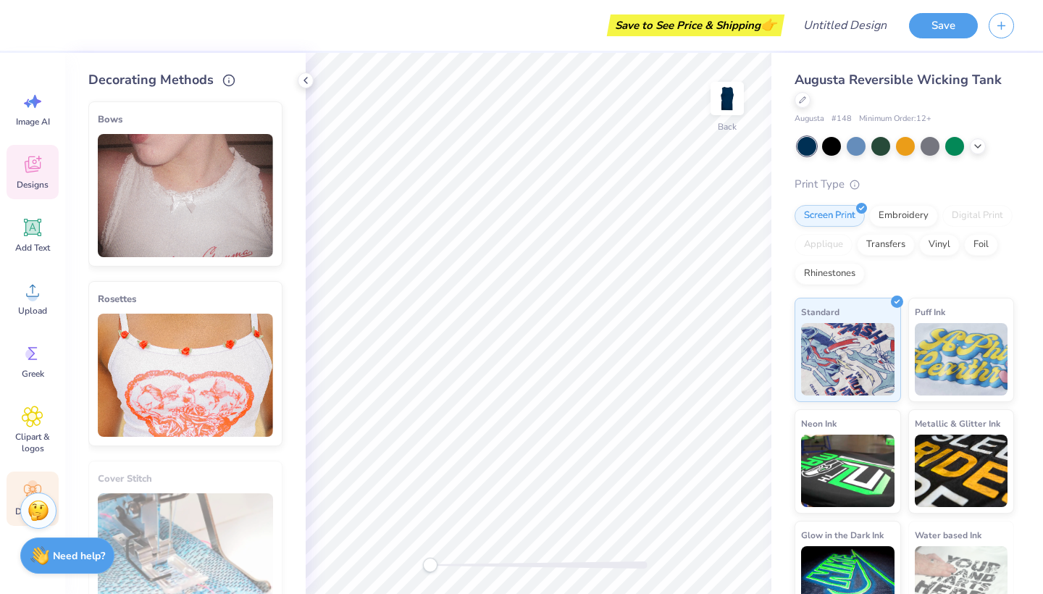
click at [37, 191] on div "Designs" at bounding box center [33, 172] width 52 height 54
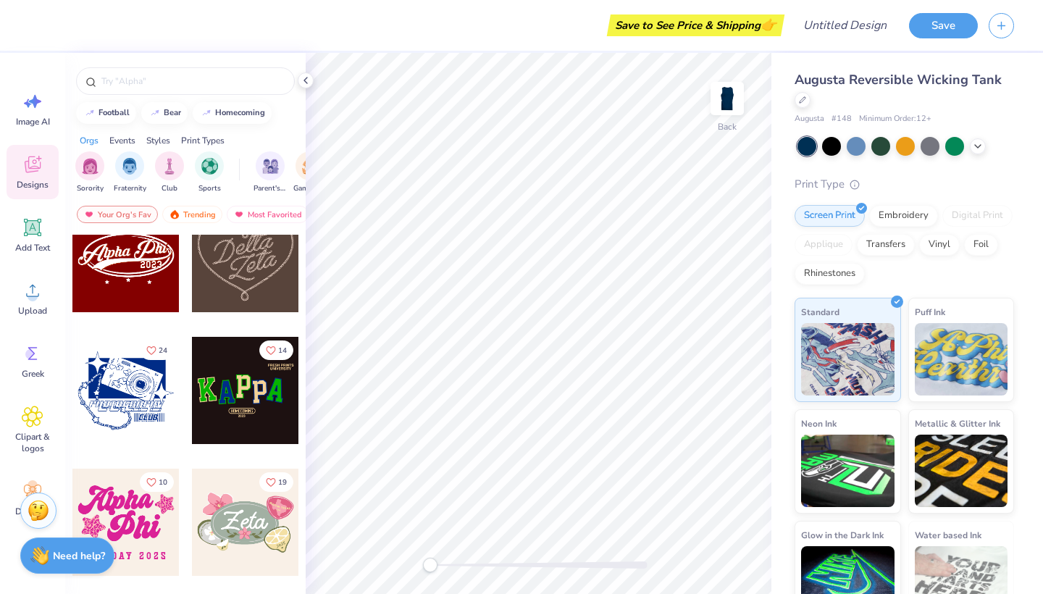
scroll to position [559, 0]
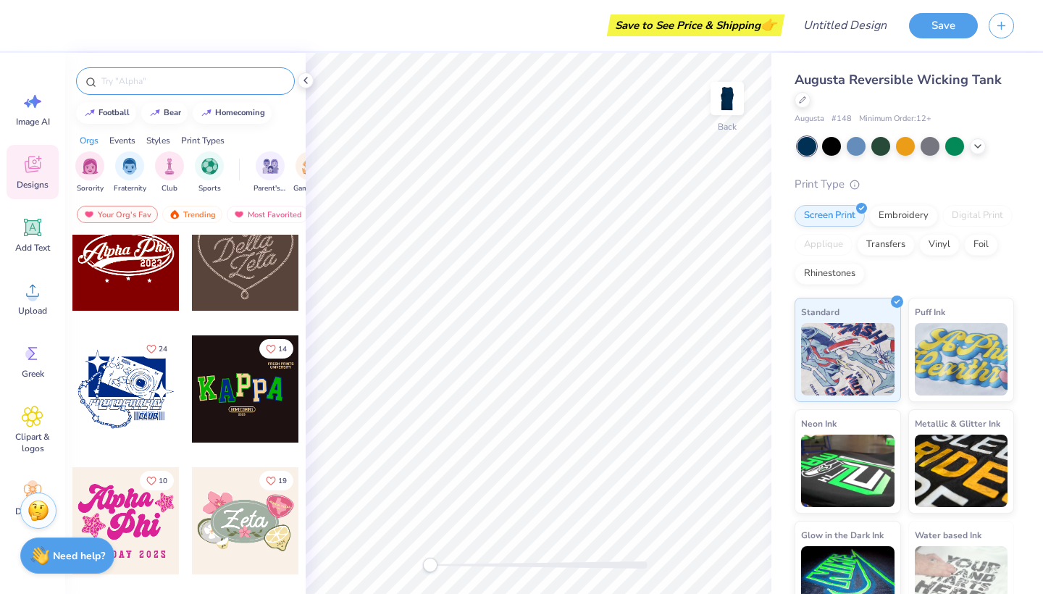
click at [199, 91] on div at bounding box center [185, 81] width 219 height 28
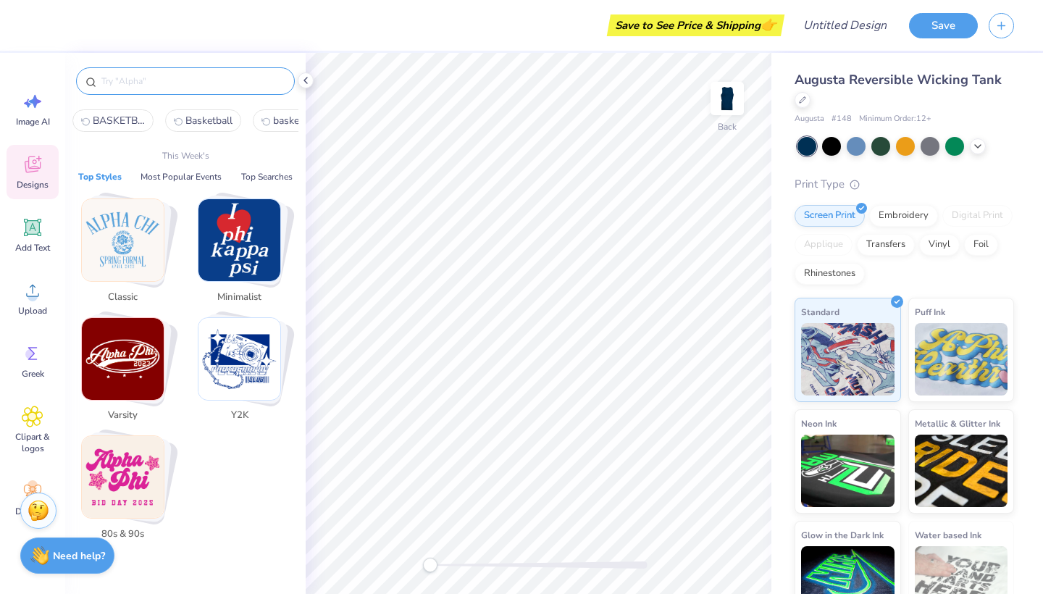
click at [198, 80] on input "text" at bounding box center [192, 81] width 185 height 14
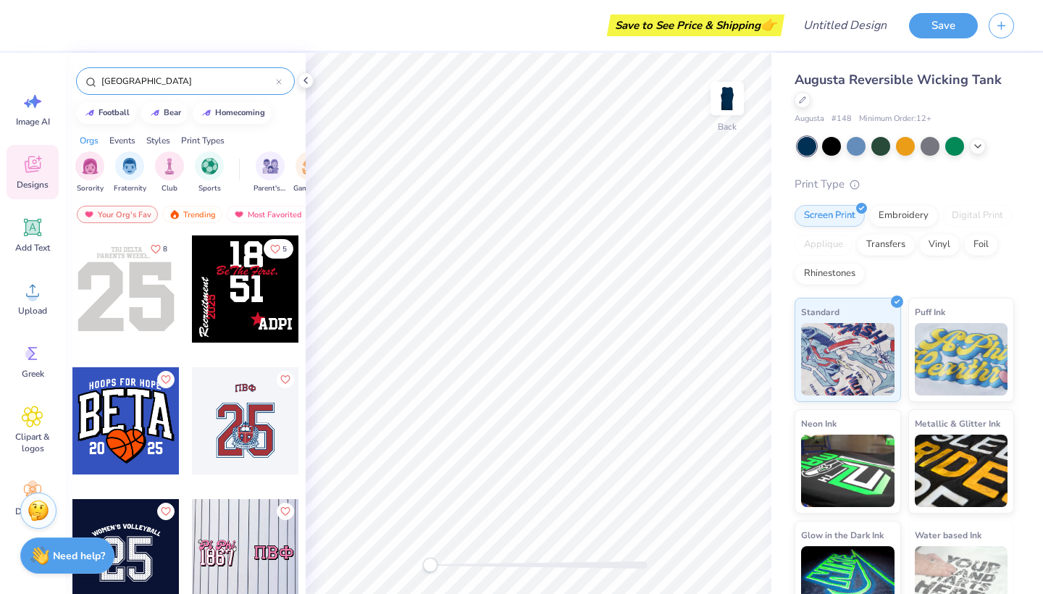
type input "[GEOGRAPHIC_DATA]"
click at [260, 209] on div "Most Favorited" at bounding box center [268, 214] width 82 height 17
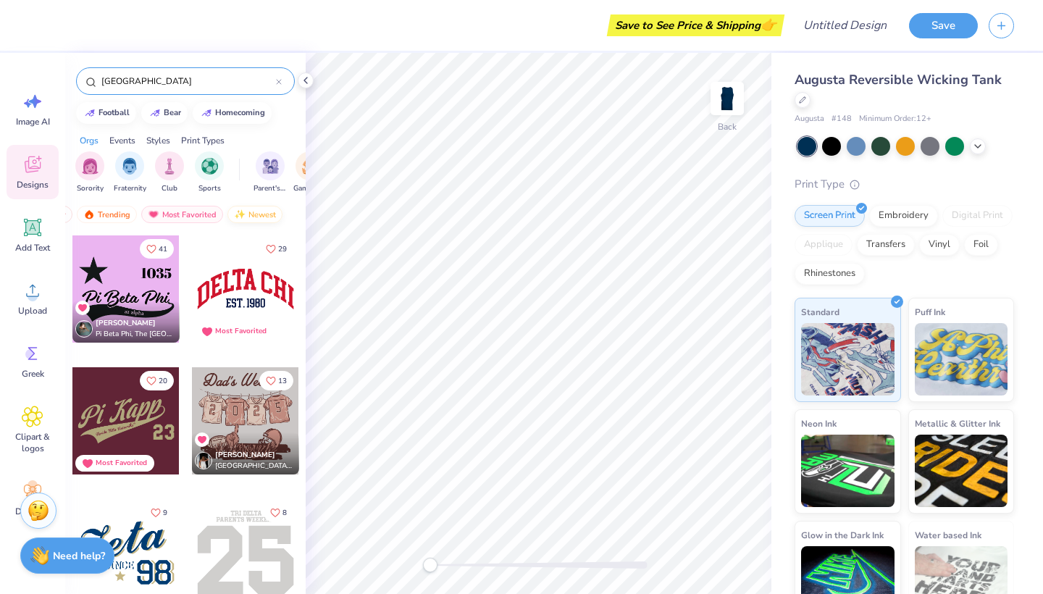
scroll to position [0, 85]
click at [238, 214] on img at bounding box center [241, 214] width 12 height 10
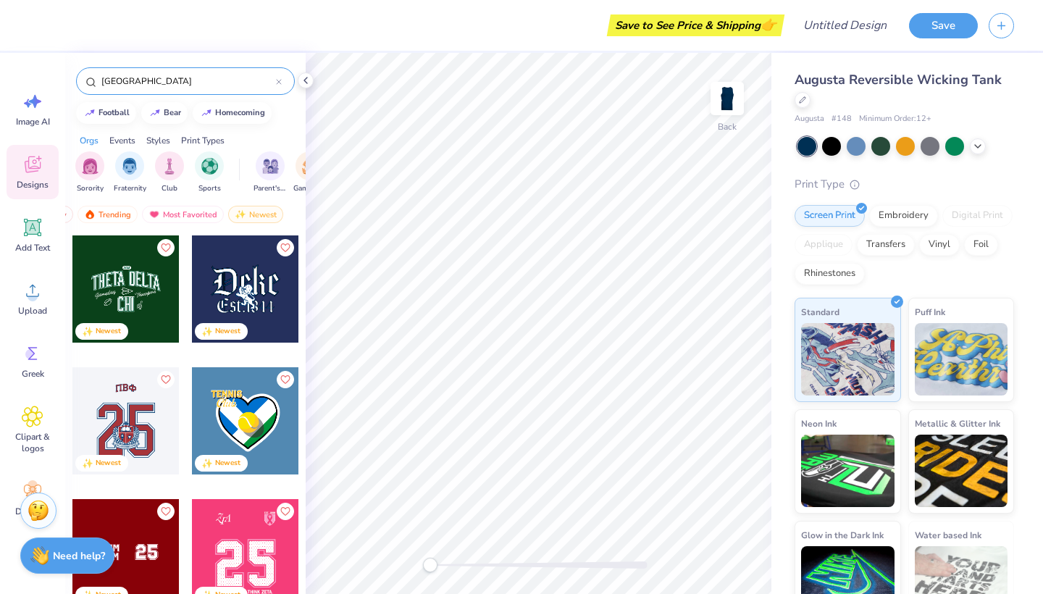
scroll to position [0, 0]
click at [183, 212] on div "Most Favorited" at bounding box center [183, 214] width 82 height 17
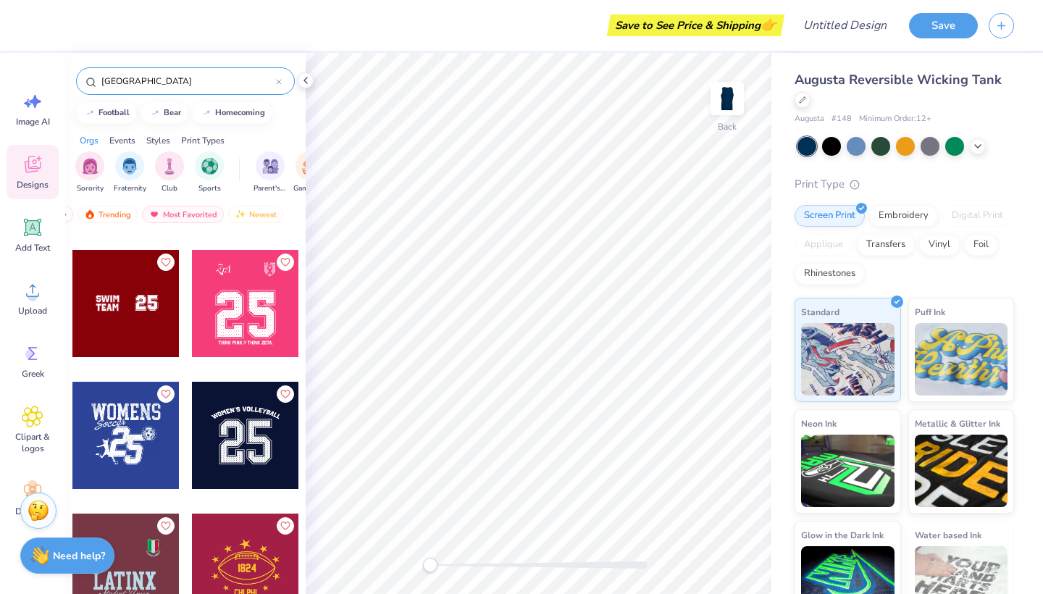
scroll to position [3445, 0]
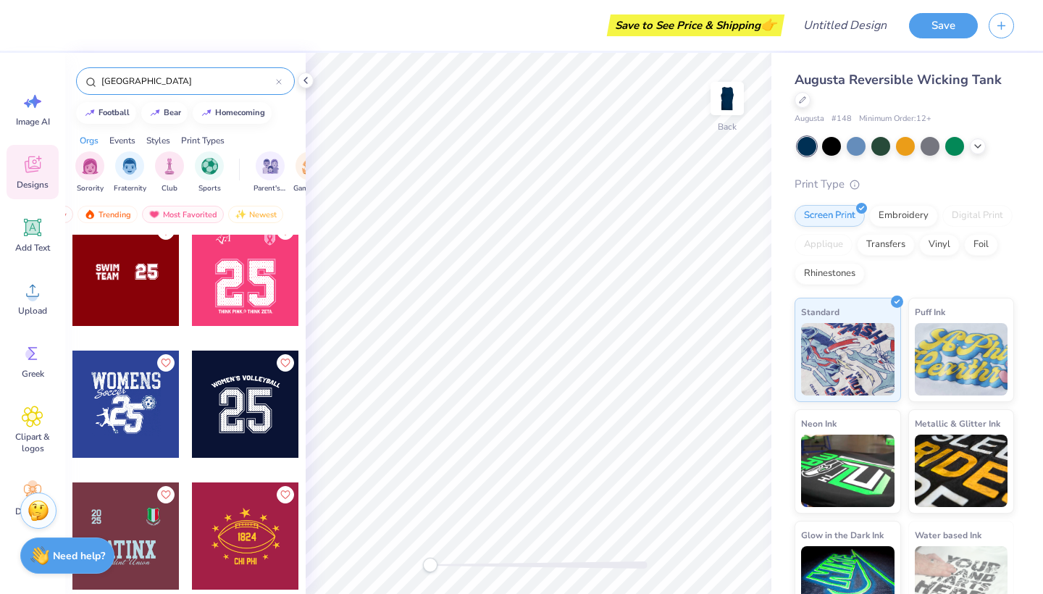
click at [278, 80] on icon at bounding box center [279, 82] width 6 height 6
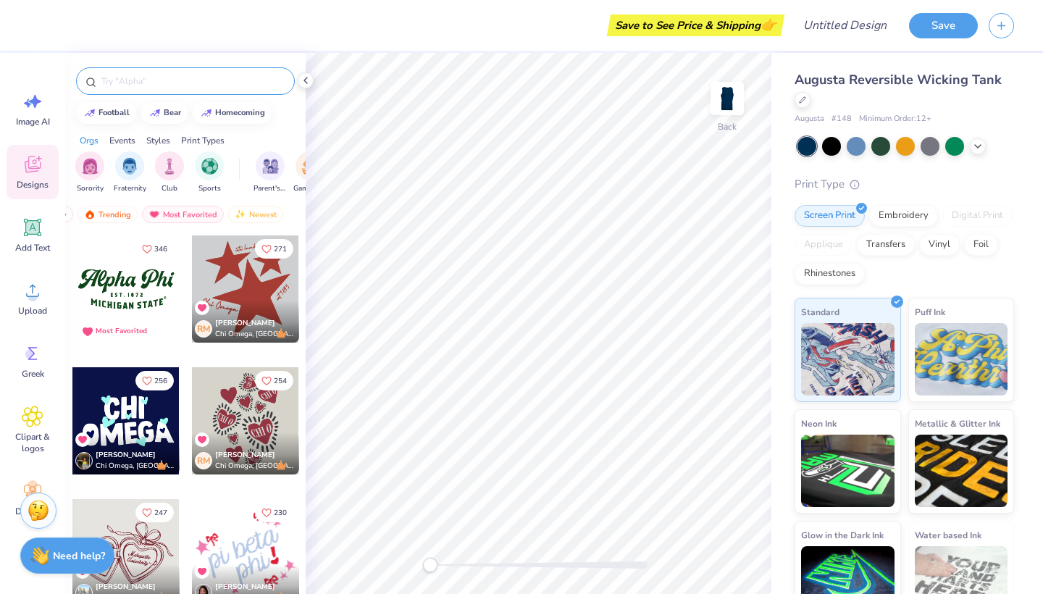
click at [238, 78] on input "text" at bounding box center [192, 81] width 185 height 14
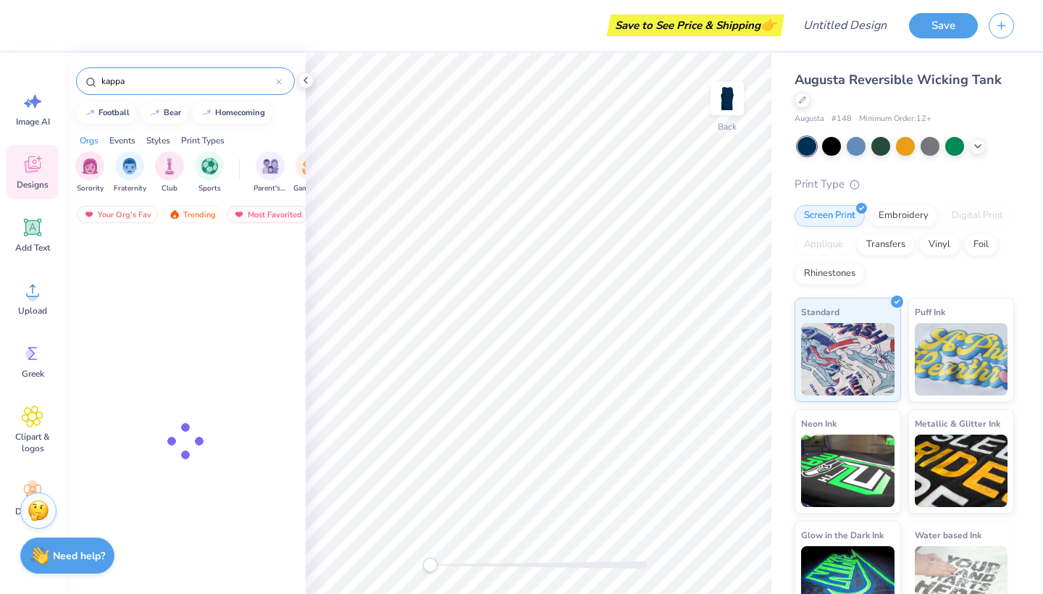
type input "kappa"
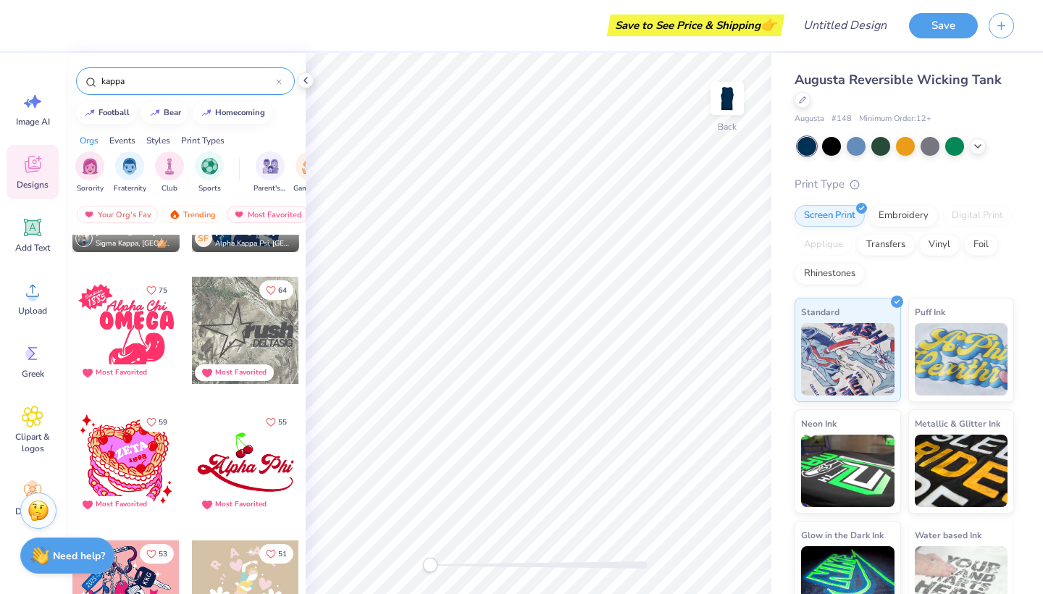
scroll to position [93, 0]
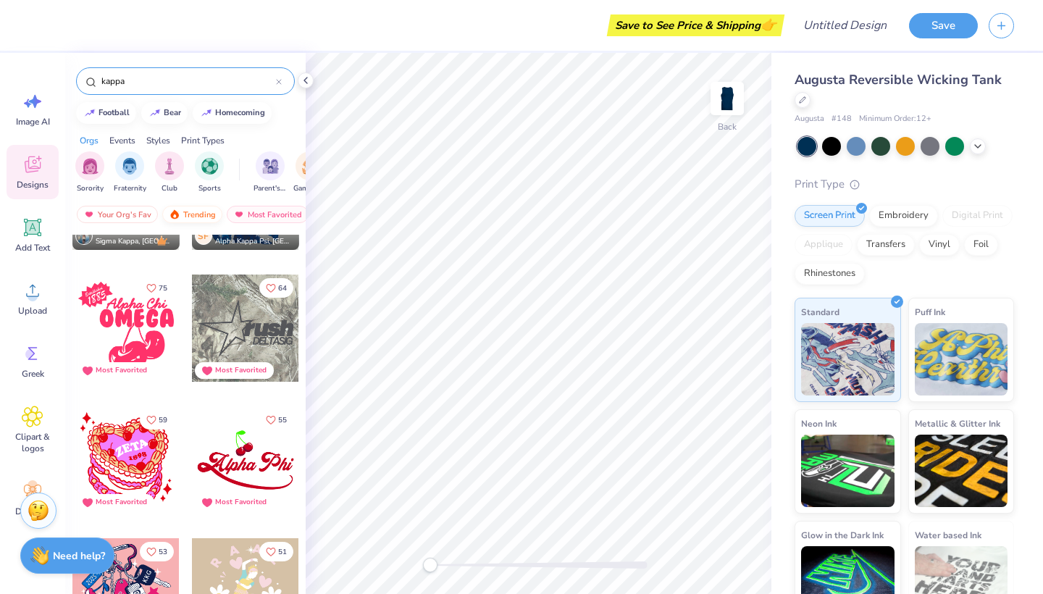
click at [206, 218] on div "Trending" at bounding box center [192, 214] width 60 height 17
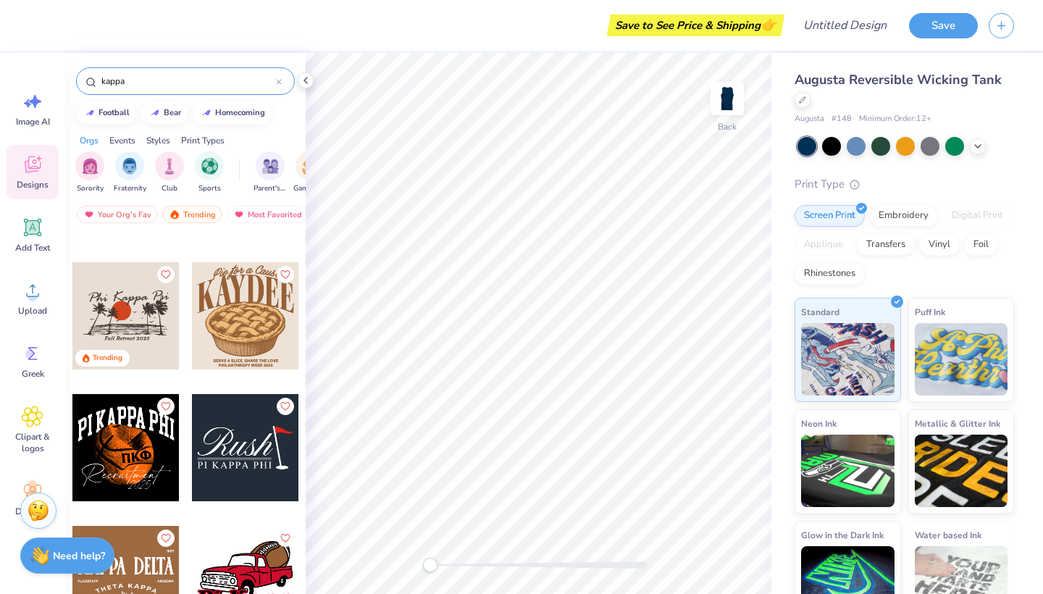
scroll to position [1824, 0]
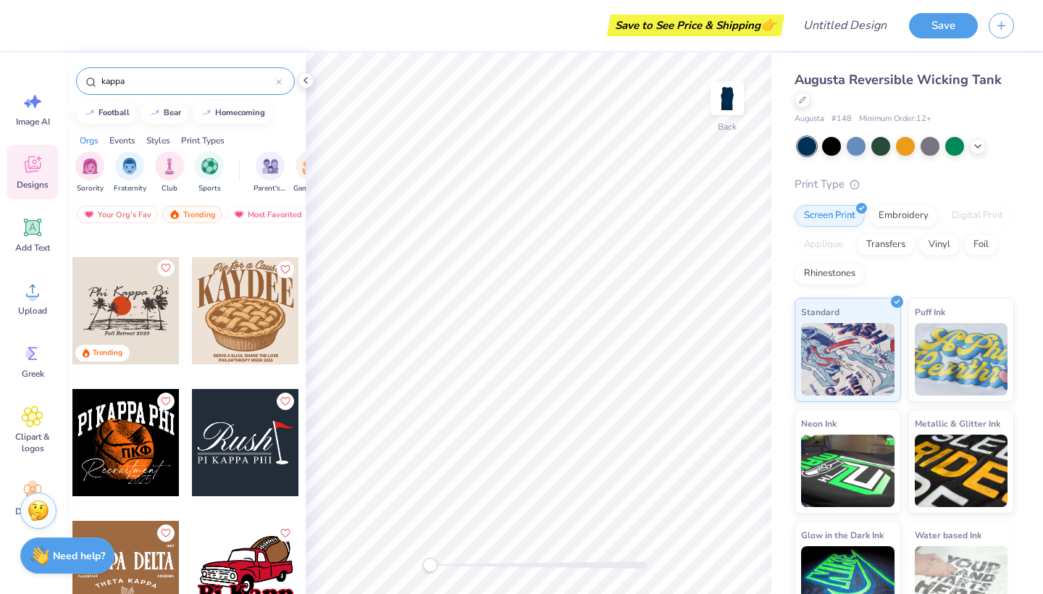
click at [169, 271] on icon "Like" at bounding box center [165, 268] width 10 height 10
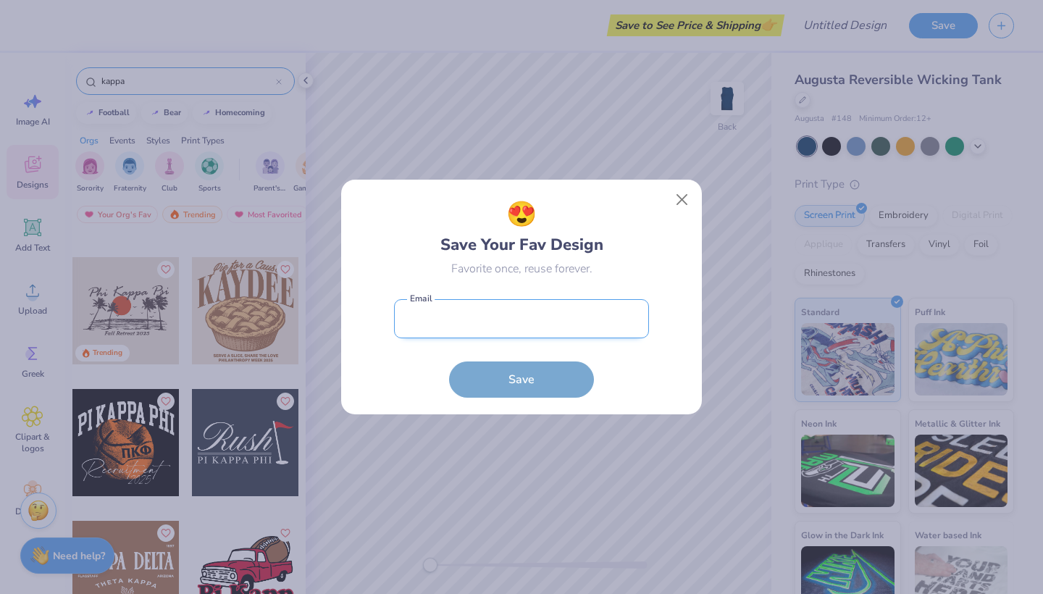
click at [543, 335] on input "email" at bounding box center [521, 319] width 255 height 40
click at [522, 321] on input "email" at bounding box center [521, 319] width 255 height 40
type input "[EMAIL_ADDRESS][DOMAIN_NAME]"
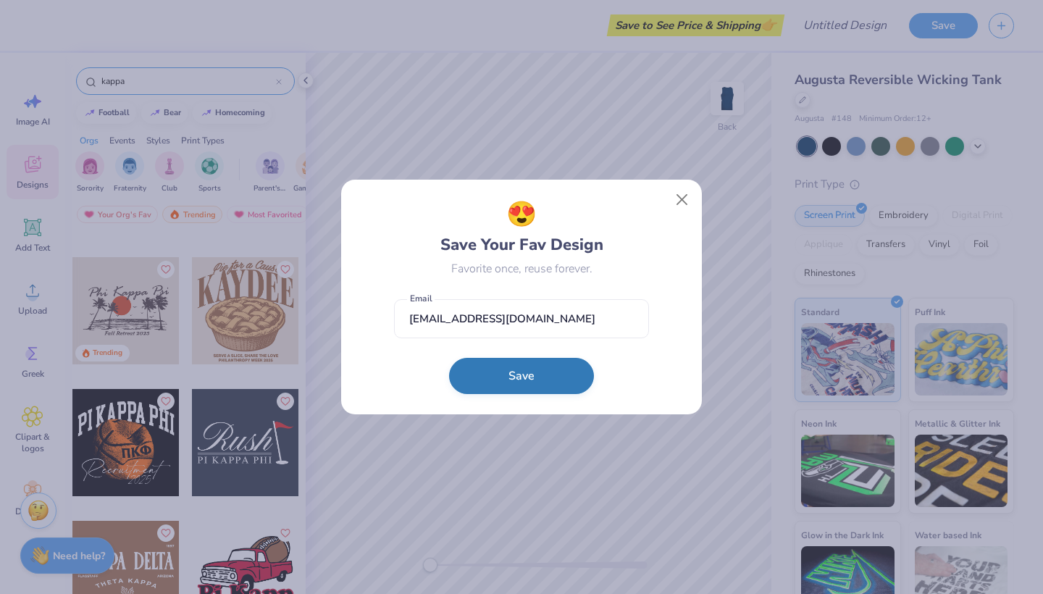
click at [483, 384] on button "Save" at bounding box center [521, 376] width 145 height 36
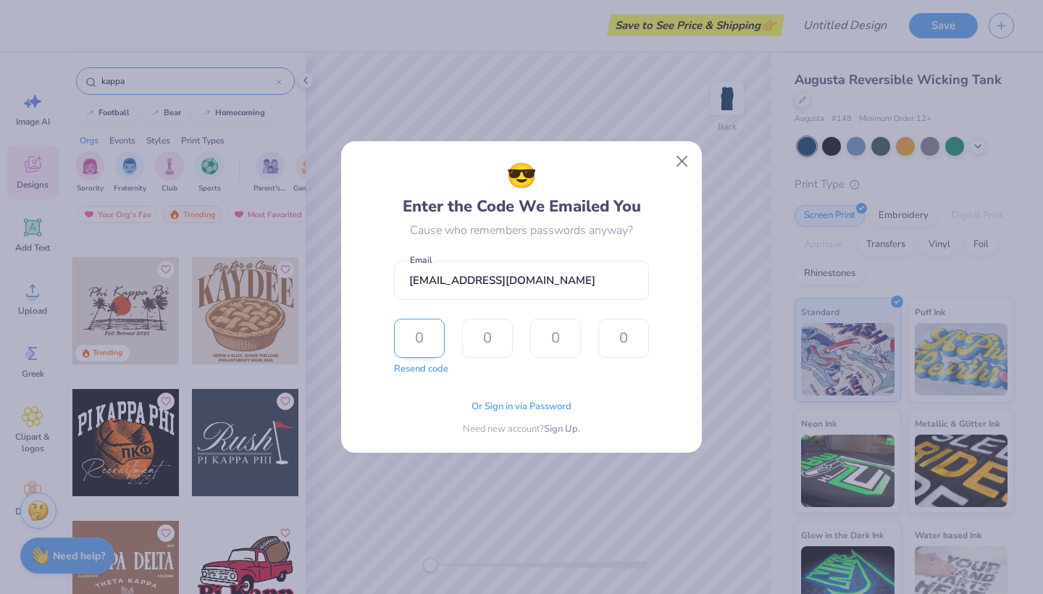
type input "1"
type input "6"
type input "5"
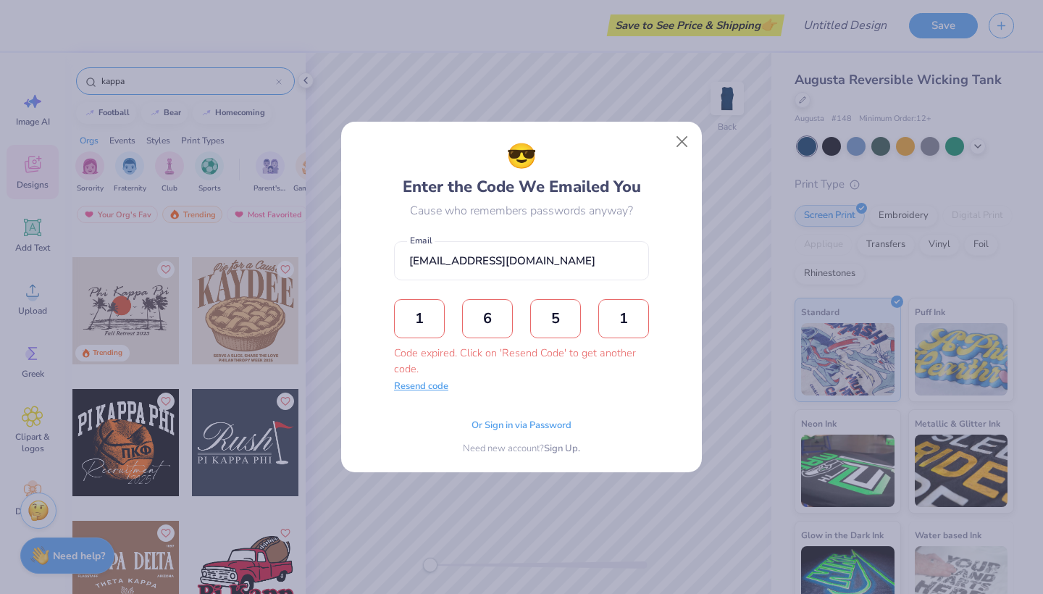
type input "1"
click at [446, 392] on button "Resend code" at bounding box center [421, 387] width 54 height 14
click at [487, 425] on span "Or Sign in via Password" at bounding box center [522, 424] width 100 height 14
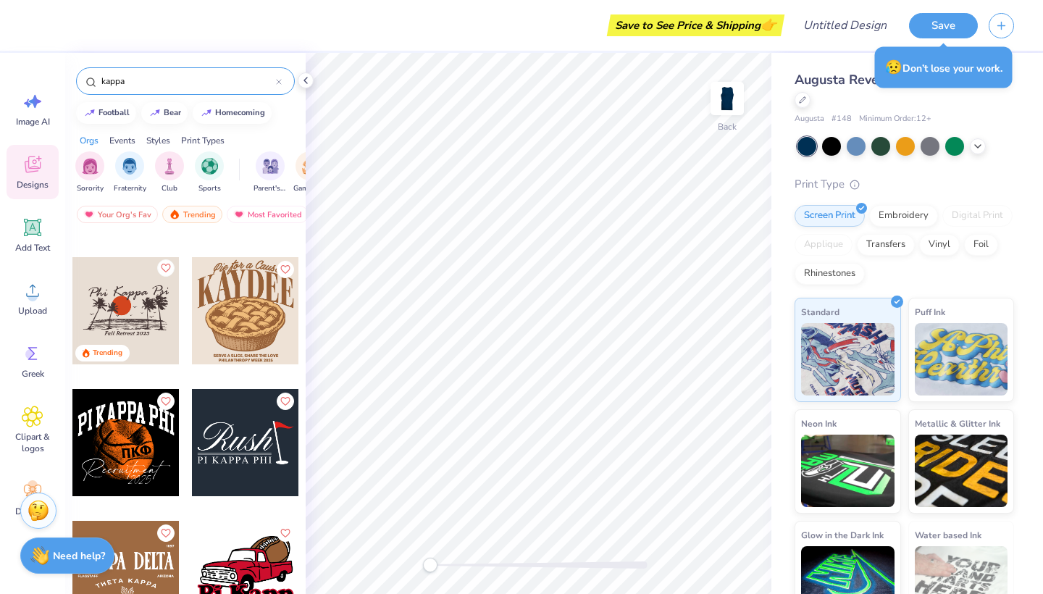
click at [169, 268] on icon "Like" at bounding box center [165, 268] width 10 height 10
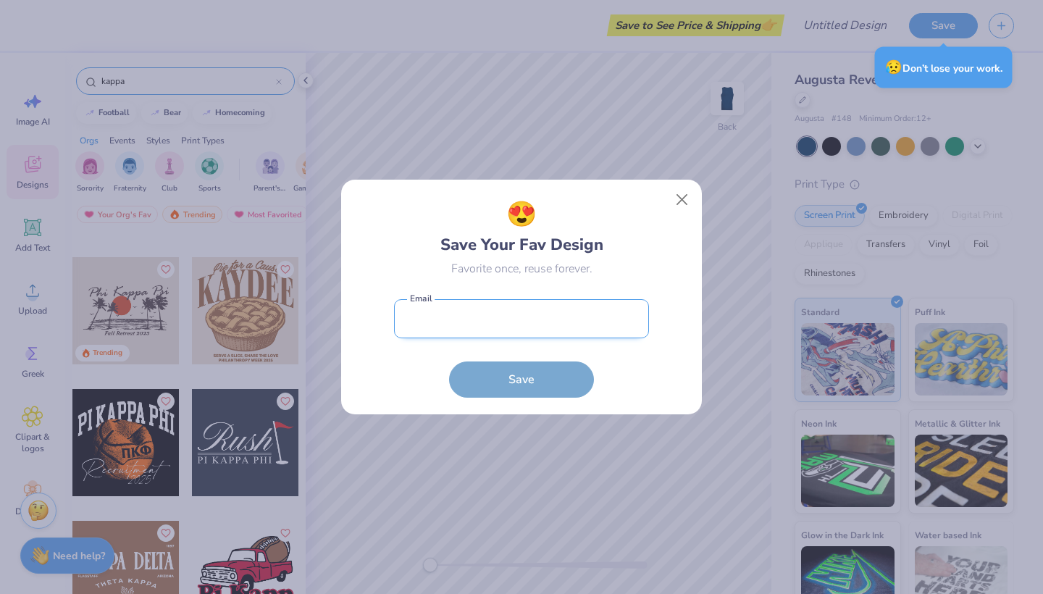
click at [425, 317] on input "email" at bounding box center [521, 319] width 255 height 40
type input "parisgra"
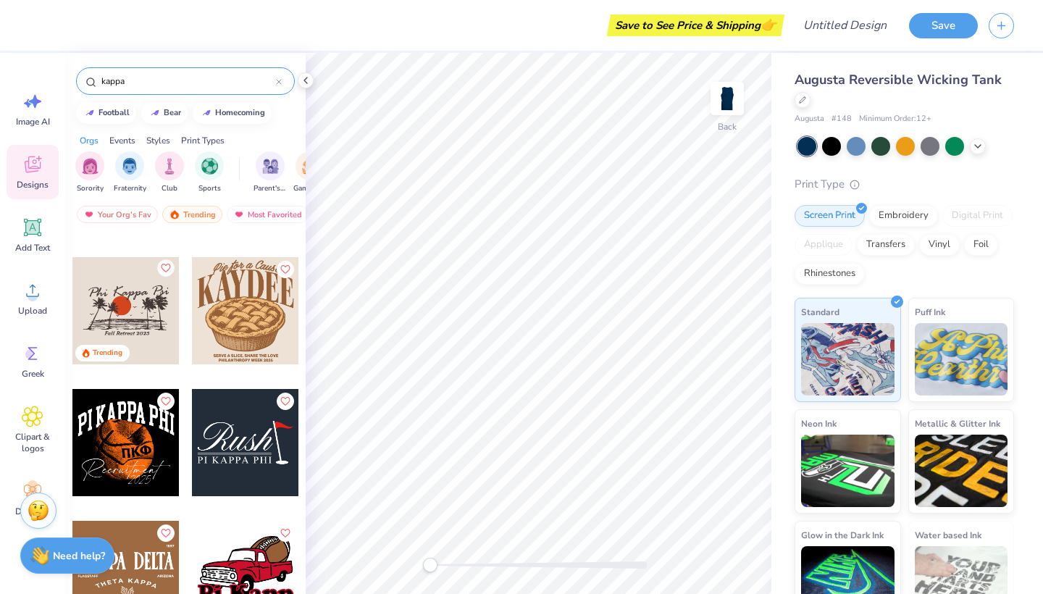
click at [172, 267] on button "Like" at bounding box center [165, 267] width 17 height 17
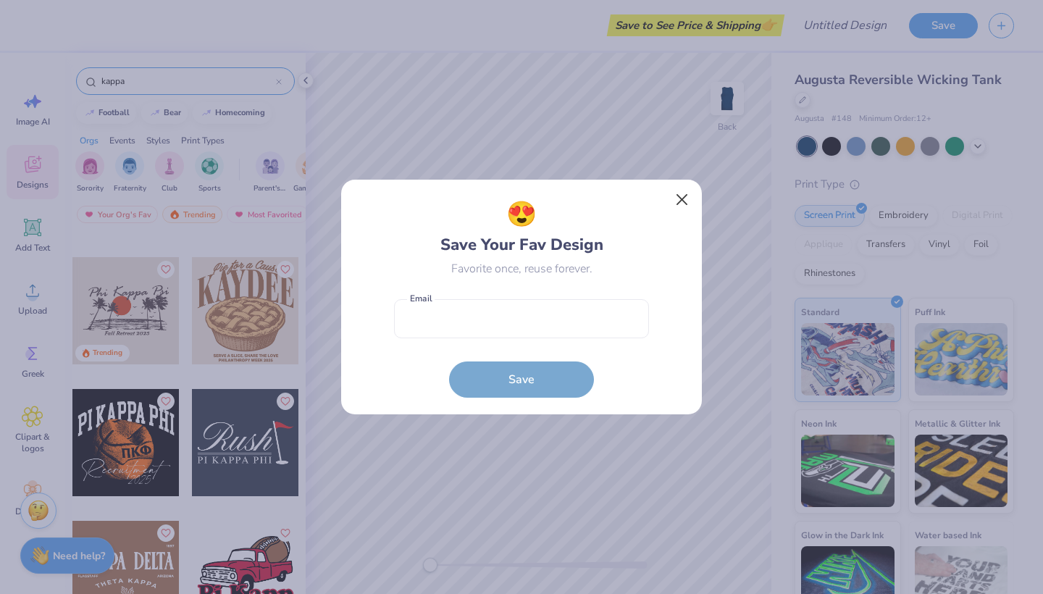
click at [685, 198] on button "Close" at bounding box center [683, 200] width 28 height 28
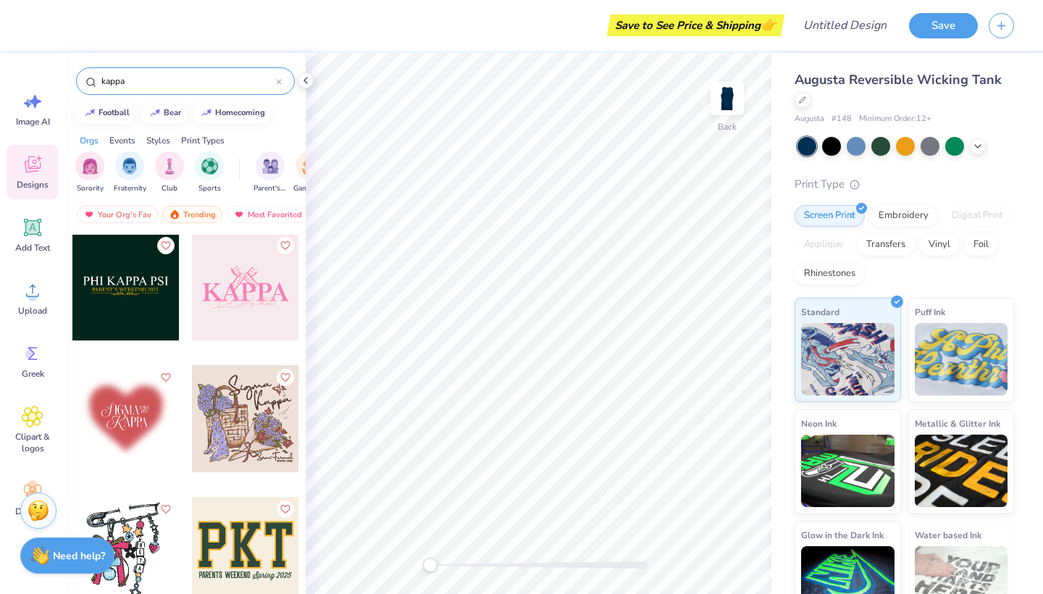
scroll to position [4376, 0]
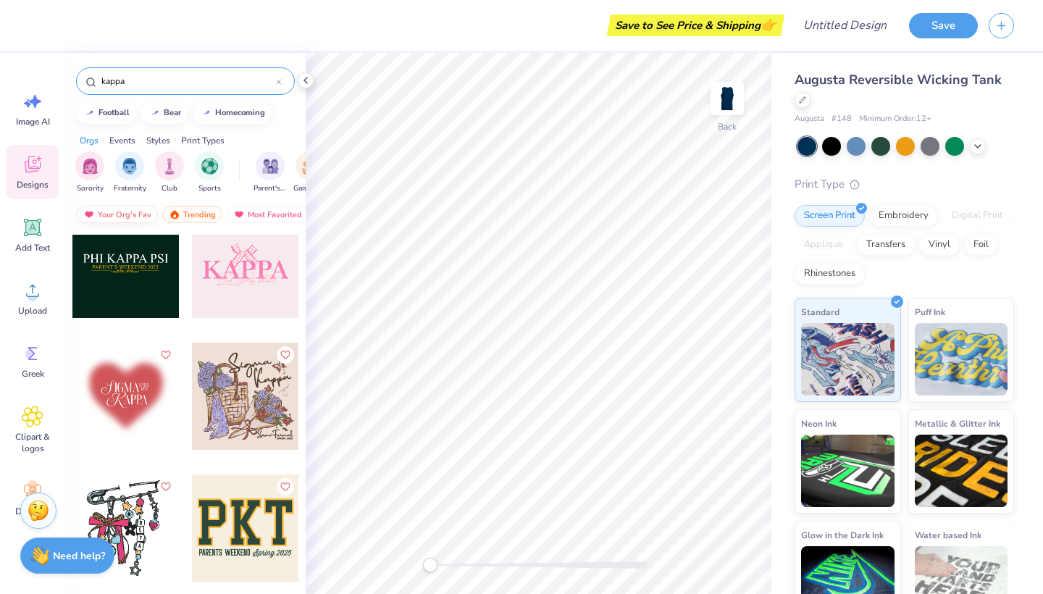
click at [114, 214] on div "Your Org's Fav" at bounding box center [117, 214] width 81 height 17
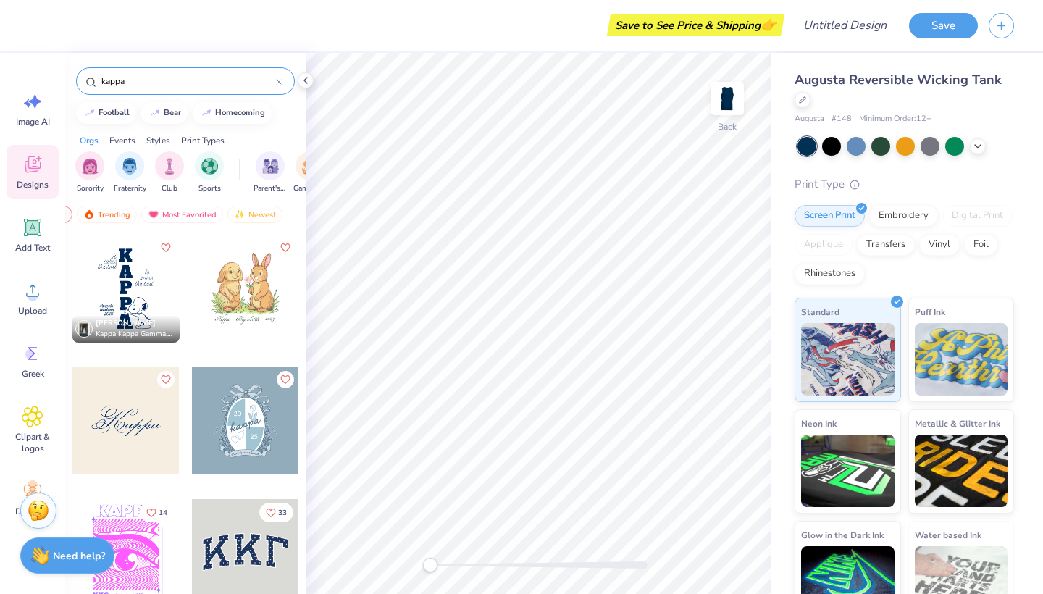
scroll to position [0, 85]
click at [188, 220] on div "Most Favorited" at bounding box center [183, 214] width 82 height 17
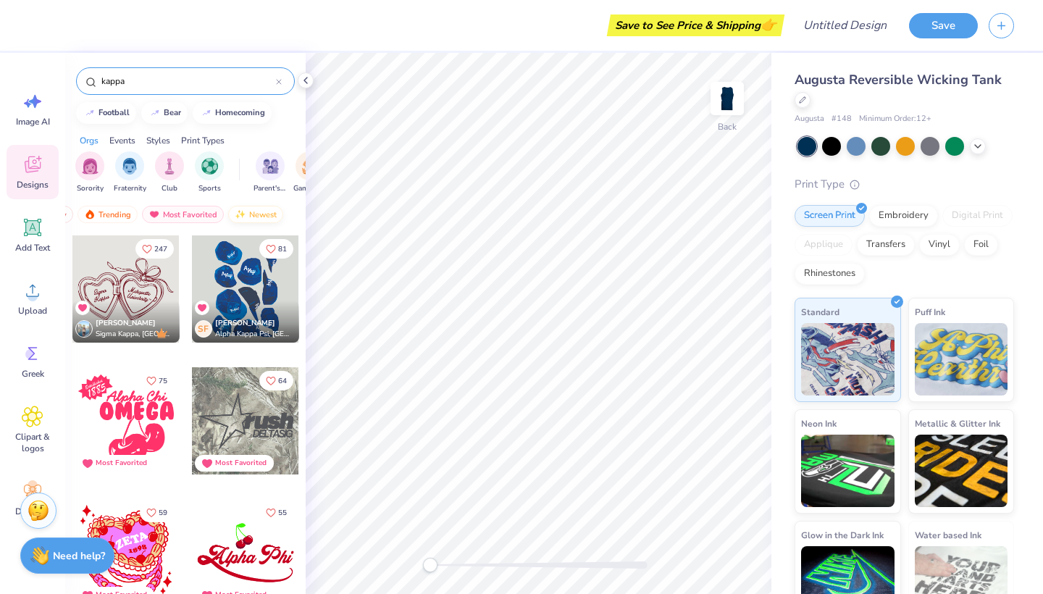
click at [254, 212] on div "Newest" at bounding box center [255, 214] width 55 height 17
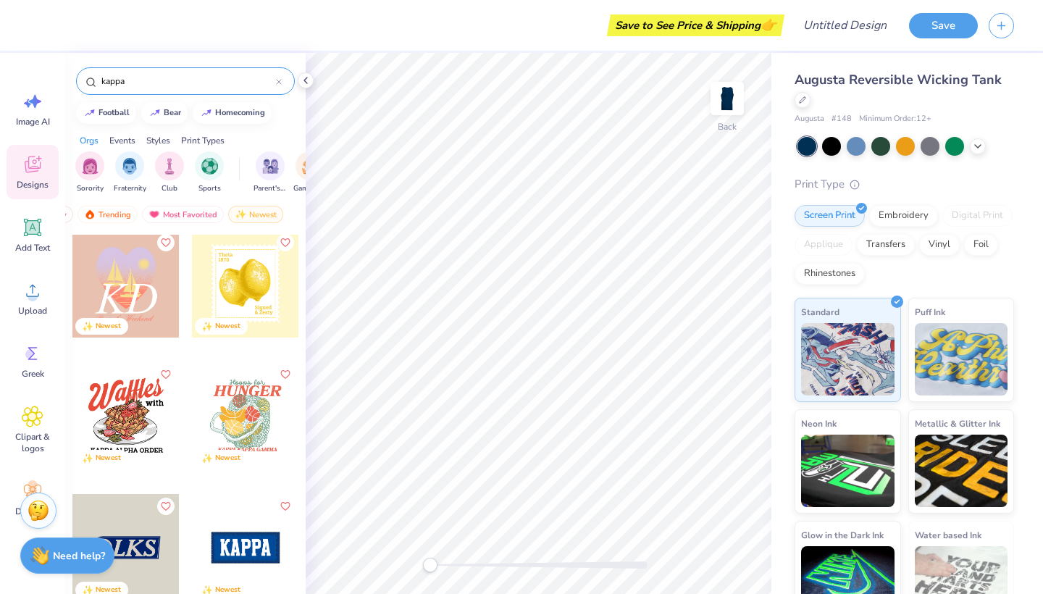
scroll to position [5018, 0]
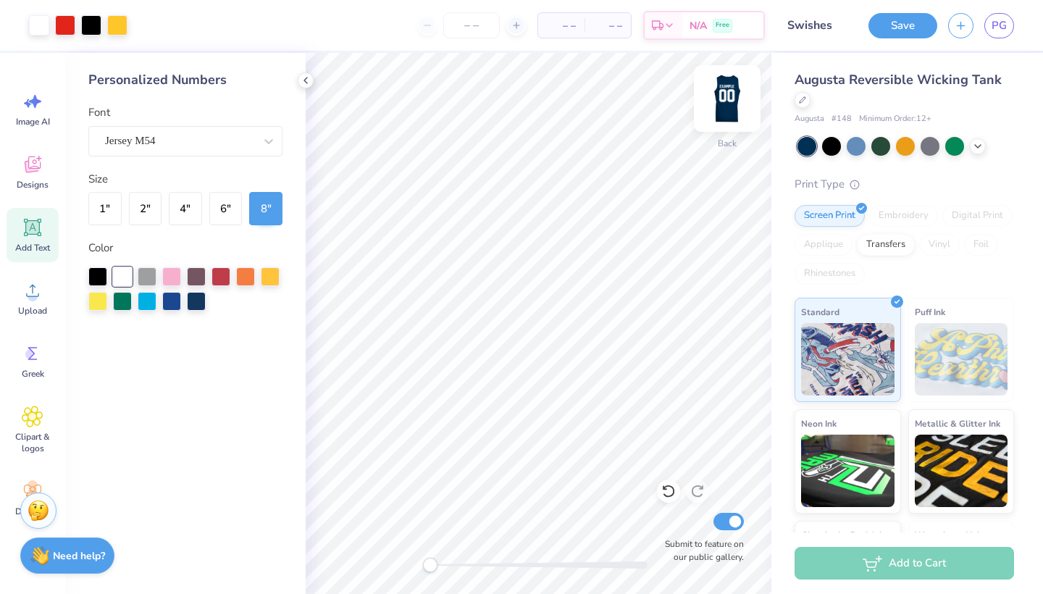
click at [727, 101] on img at bounding box center [727, 99] width 58 height 58
click at [716, 109] on img at bounding box center [727, 99] width 58 height 58
